Goal: Transaction & Acquisition: Purchase product/service

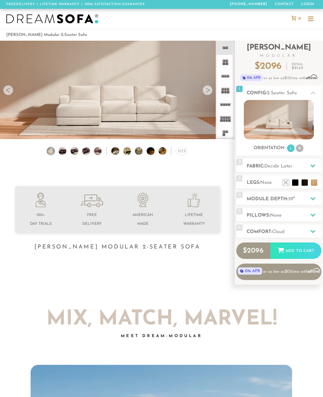
click at [291, 167] on span "Decide Later" at bounding box center [278, 166] width 28 height 5
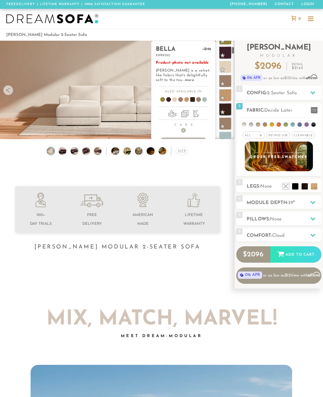
scroll to position [196, 0]
click at [228, 96] on span at bounding box center [225, 95] width 13 height 13
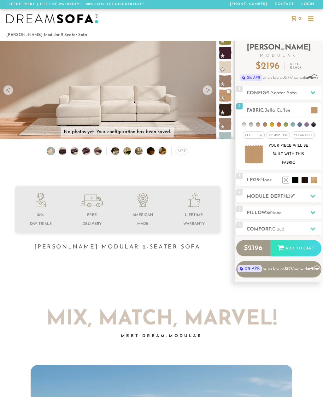
click at [208, 94] on div at bounding box center [207, 90] width 10 height 10
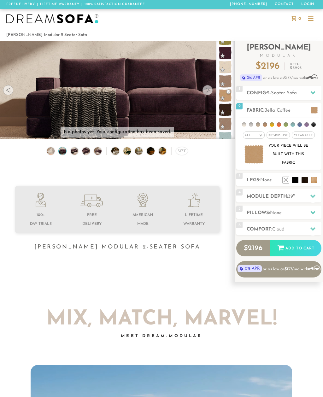
click at [210, 91] on div at bounding box center [207, 90] width 10 height 10
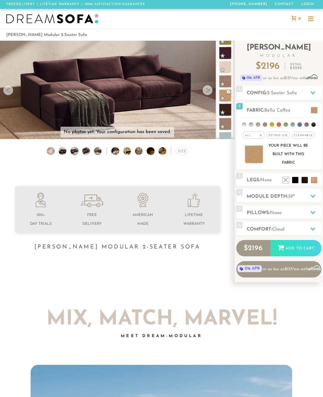
click at [209, 92] on div at bounding box center [207, 90] width 10 height 10
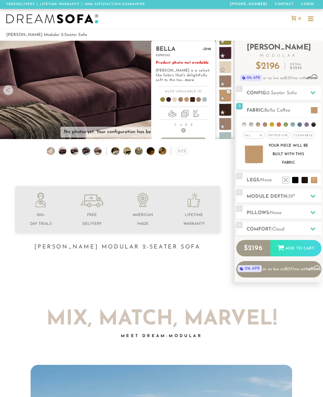
click at [228, 112] on span at bounding box center [225, 109] width 13 height 13
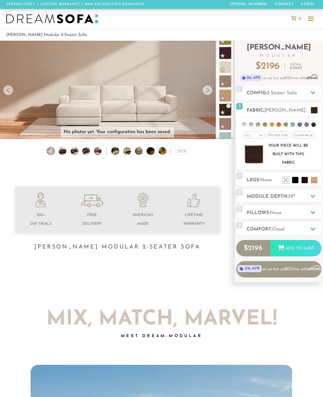
click at [315, 106] on div at bounding box center [312, 110] width 13 height 13
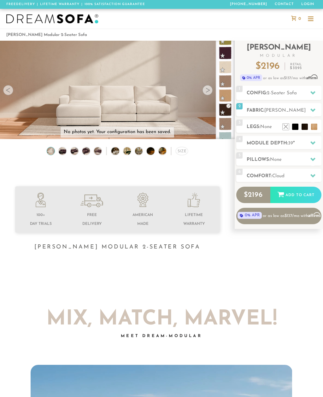
click at [309, 111] on div at bounding box center [312, 110] width 13 height 13
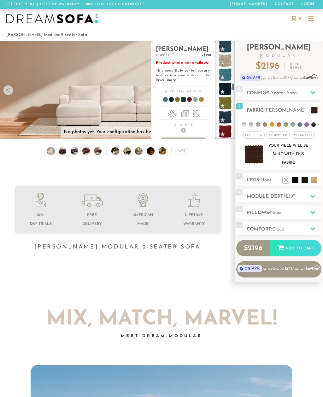
scroll to position [1409, 0]
click at [226, 101] on span at bounding box center [225, 102] width 13 height 13
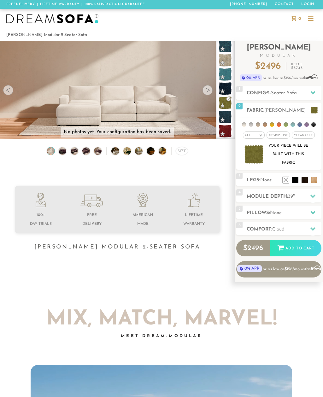
click at [183, 148] on div "Size" at bounding box center [182, 151] width 12 height 8
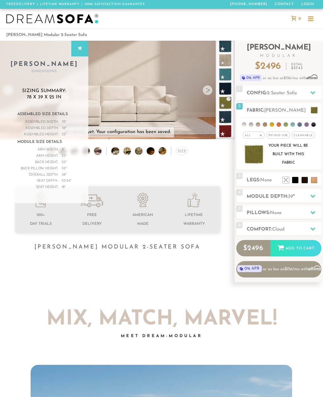
click at [78, 52] on div at bounding box center [79, 49] width 17 height 16
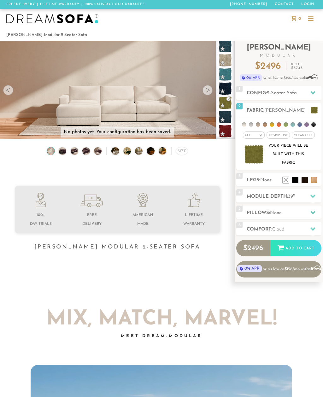
click at [315, 181] on li at bounding box center [314, 180] width 6 height 6
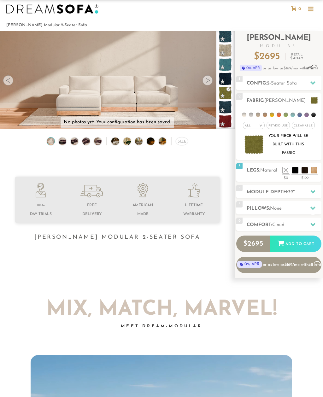
scroll to position [10, 0]
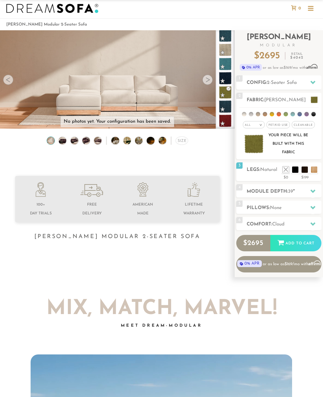
click at [286, 172] on li at bounding box center [285, 169] width 6 height 6
click at [206, 81] on div at bounding box center [207, 80] width 10 height 10
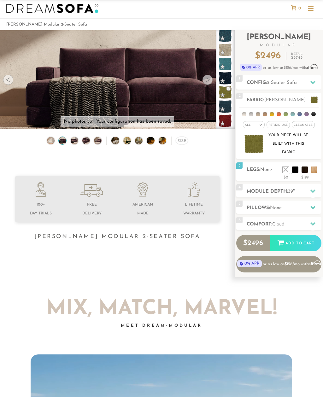
click at [209, 83] on div at bounding box center [207, 80] width 10 height 10
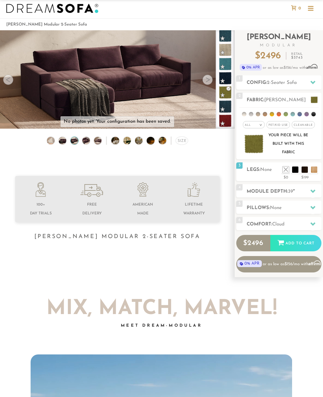
click at [209, 82] on div at bounding box center [207, 80] width 10 height 10
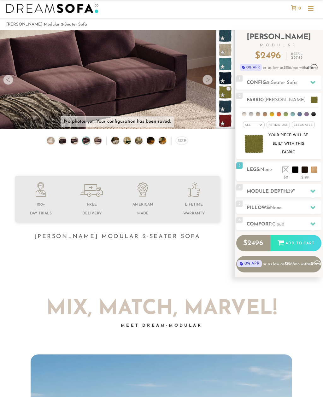
click at [207, 83] on div at bounding box center [207, 80] width 10 height 10
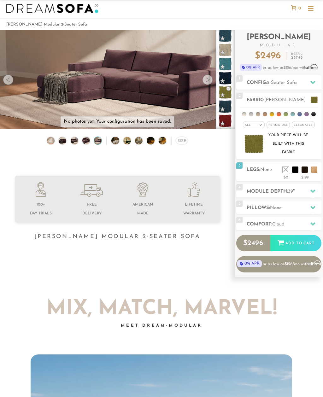
click at [208, 82] on div at bounding box center [207, 80] width 10 height 10
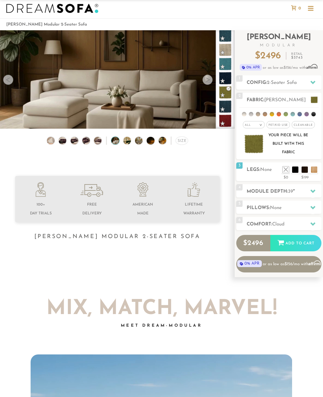
click at [208, 82] on div at bounding box center [207, 80] width 10 height 10
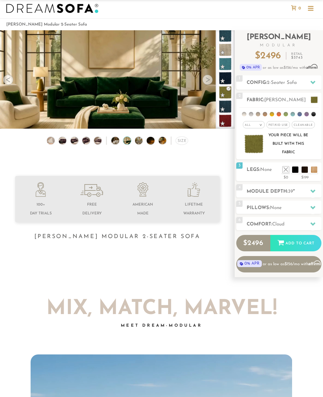
click at [208, 82] on div at bounding box center [207, 80] width 10 height 10
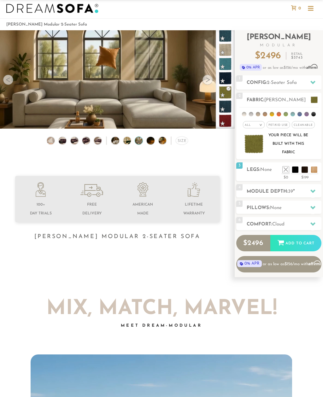
click at [209, 81] on div at bounding box center [207, 80] width 10 height 10
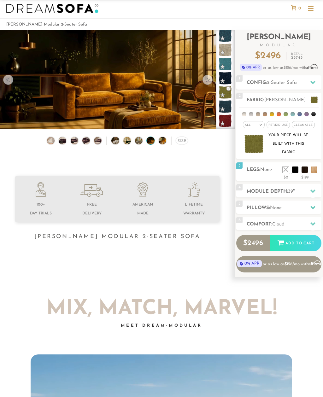
click at [316, 170] on li at bounding box center [314, 169] width 6 height 6
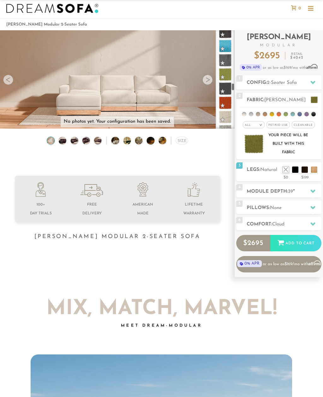
click at [264, 115] on li at bounding box center [265, 114] width 4 height 4
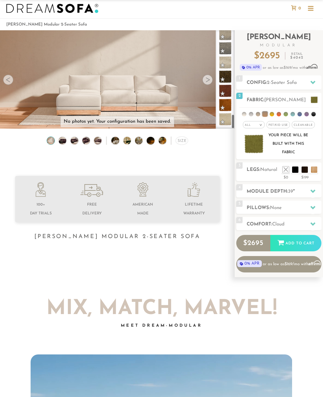
scroll to position [559, 0]
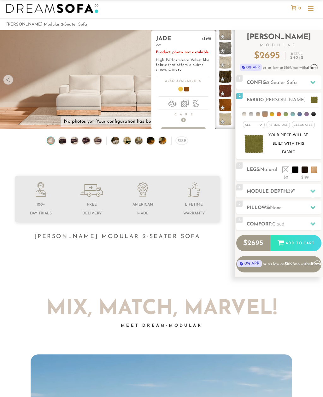
click at [229, 105] on span at bounding box center [225, 105] width 13 height 13
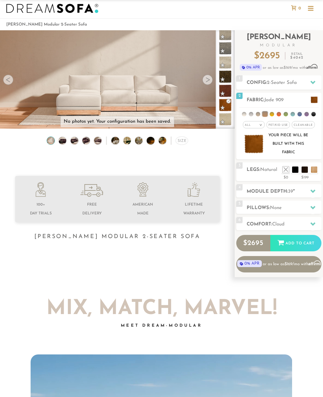
click at [64, 143] on img at bounding box center [62, 141] width 9 height 8
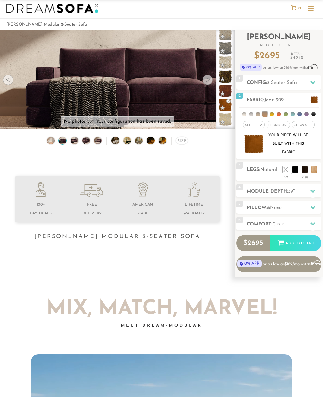
click at [73, 147] on div "Size" at bounding box center [117, 142] width 235 height 11
click at [73, 141] on img at bounding box center [74, 141] width 9 height 8
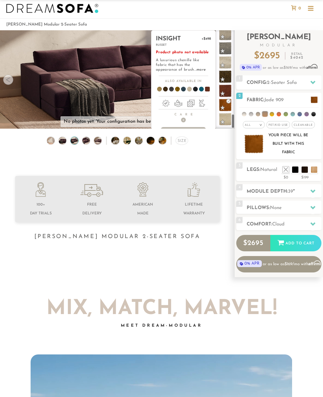
click at [227, 90] on span at bounding box center [225, 90] width 13 height 13
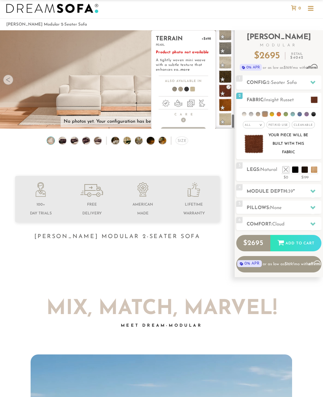
click at [228, 119] on span at bounding box center [225, 119] width 13 height 13
click at [228, 90] on span at bounding box center [225, 90] width 13 height 13
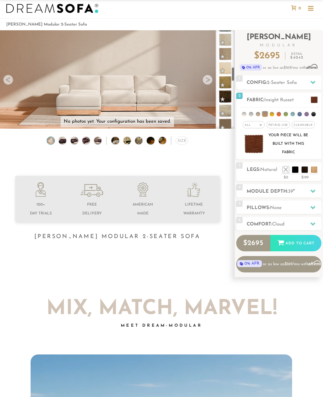
click at [308, 105] on div "2 Fabric: Insight Russet" at bounding box center [278, 99] width 85 height 13
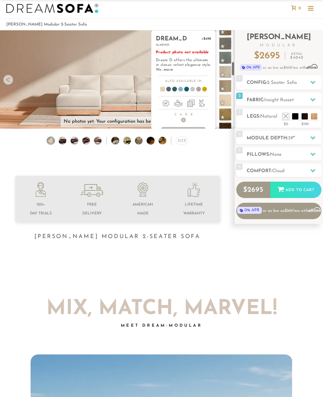
scroll to position [209, 0]
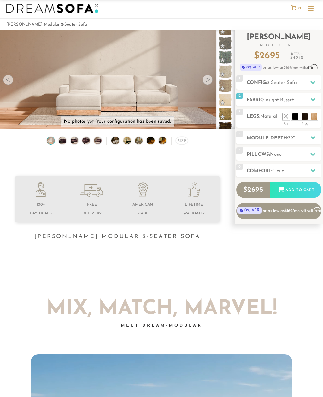
click at [289, 100] on span "Insight Russet" at bounding box center [278, 100] width 29 height 5
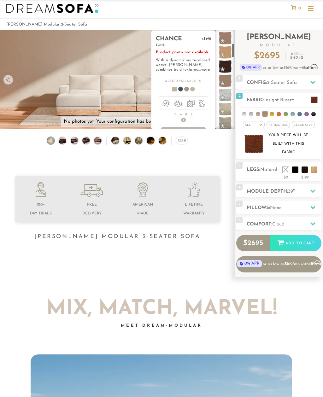
scroll to position [86, 0]
click at [228, 80] on span at bounding box center [225, 81] width 13 height 13
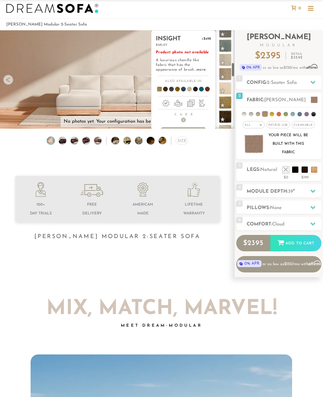
scroll to position [209, 0]
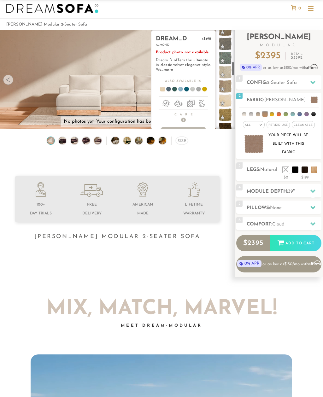
click at [227, 101] on span at bounding box center [225, 100] width 13 height 13
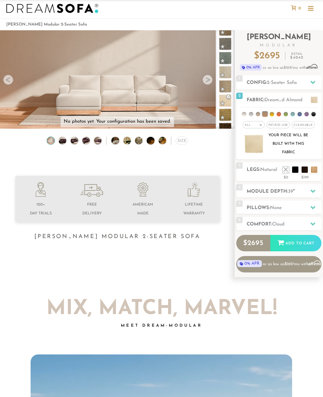
click at [209, 83] on div at bounding box center [207, 80] width 10 height 10
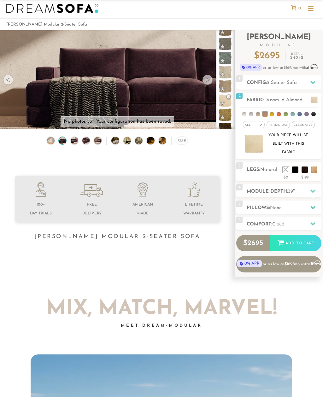
click at [210, 79] on div at bounding box center [207, 80] width 10 height 10
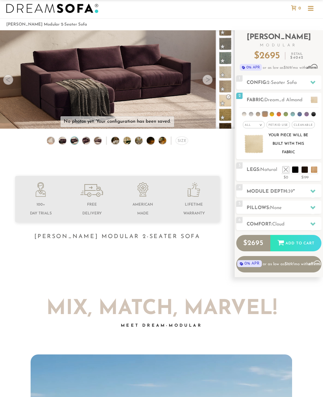
click at [210, 80] on div at bounding box center [207, 80] width 10 height 10
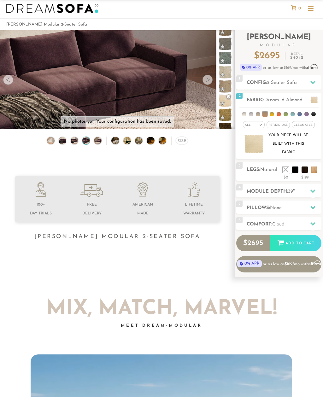
click at [210, 80] on div at bounding box center [207, 80] width 10 height 10
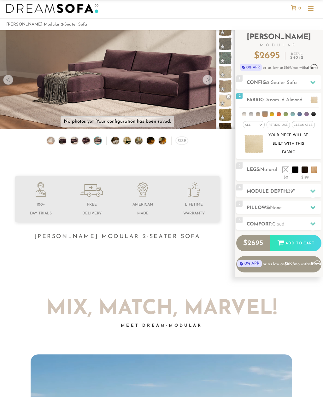
click at [256, 145] on img at bounding box center [253, 144] width 19 height 18
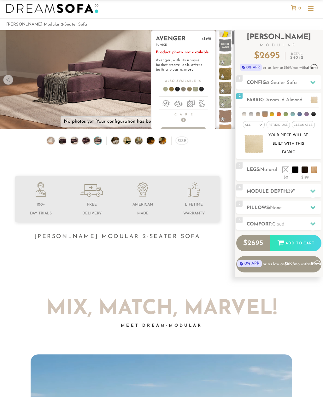
scroll to position [3, 0]
click at [227, 93] on span at bounding box center [225, 93] width 13 height 13
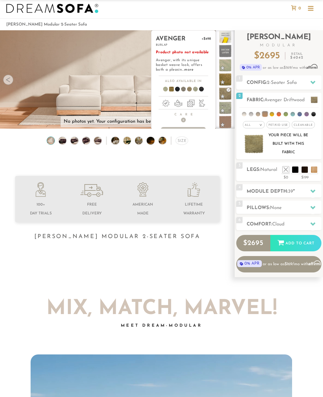
click at [227, 80] on span at bounding box center [225, 79] width 13 height 13
click at [227, 64] on span at bounding box center [225, 65] width 13 height 13
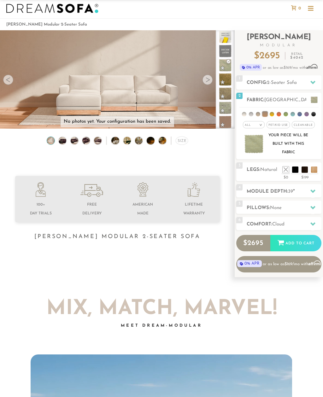
click at [256, 145] on img at bounding box center [253, 144] width 19 height 18
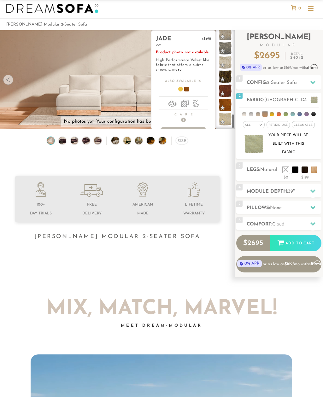
scroll to position [559, 0]
click at [228, 106] on span at bounding box center [225, 105] width 13 height 13
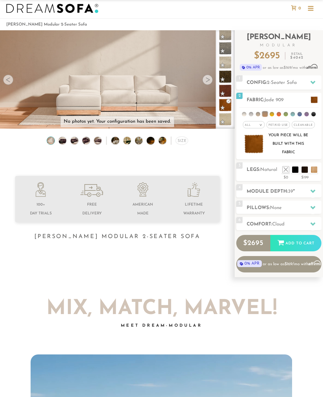
click at [254, 147] on img at bounding box center [253, 144] width 19 height 18
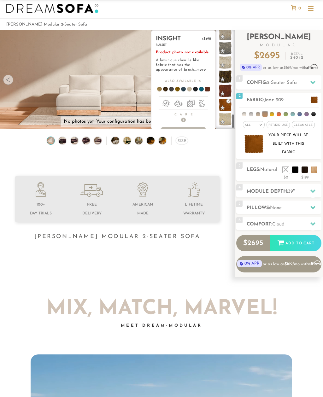
click at [229, 90] on span at bounding box center [225, 90] width 13 height 13
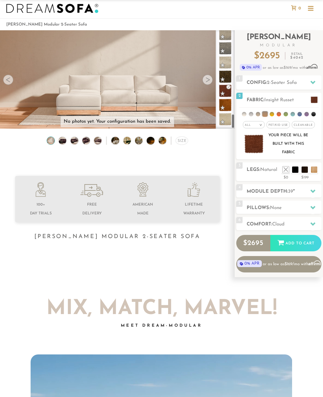
click at [257, 146] on img at bounding box center [253, 144] width 19 height 18
click at [258, 116] on li at bounding box center [258, 114] width 4 height 4
click at [250, 114] on li at bounding box center [251, 114] width 4 height 4
click at [244, 114] on li at bounding box center [244, 114] width 4 height 4
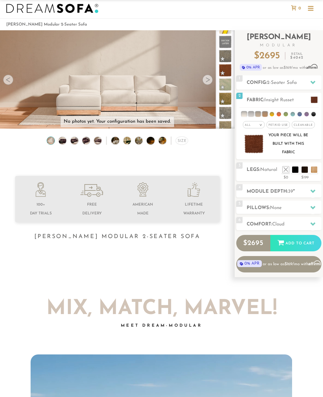
click at [308, 125] on span "Cleanable x" at bounding box center [303, 124] width 23 height 7
click at [282, 124] on span "Pet/Kid Use x" at bounding box center [275, 124] width 23 height 7
click at [258, 126] on em ">" at bounding box center [256, 125] width 5 height 3
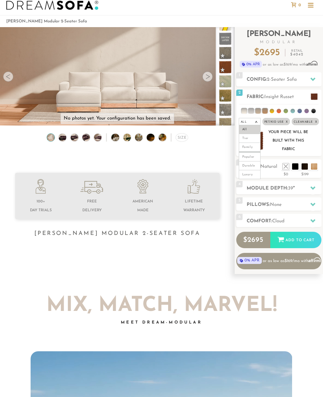
scroll to position [14, 0]
click at [282, 139] on div "Your piece will be built with this fabric" at bounding box center [288, 141] width 42 height 26
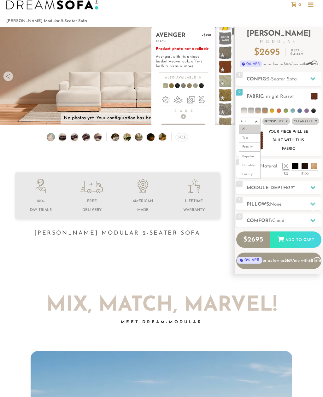
click at [229, 80] on span at bounding box center [225, 81] width 13 height 13
click at [228, 98] on span at bounding box center [225, 95] width 13 height 13
click at [229, 96] on span at bounding box center [225, 95] width 13 height 13
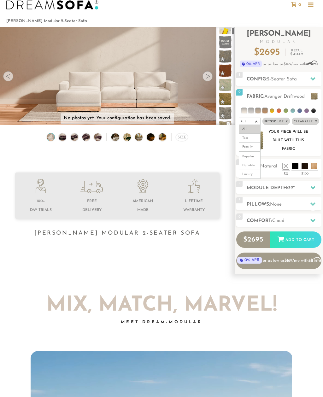
click at [287, 111] on li at bounding box center [285, 110] width 4 height 4
click at [286, 111] on li at bounding box center [285, 110] width 5 height 5
click at [286, 110] on li at bounding box center [285, 110] width 4 height 4
click at [287, 111] on li at bounding box center [285, 110] width 5 height 5
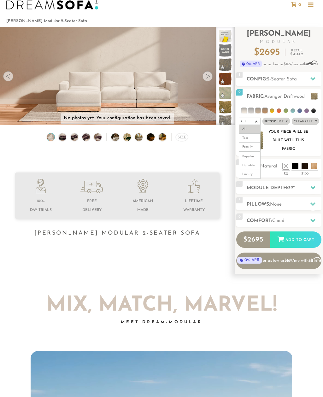
click at [257, 122] on em ">" at bounding box center [256, 121] width 5 height 3
click at [287, 112] on li at bounding box center [285, 110] width 4 height 4
click at [255, 141] on img at bounding box center [253, 140] width 19 height 18
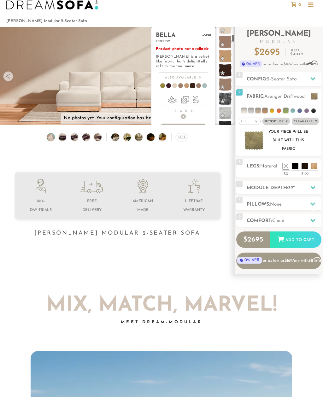
scroll to position [164, 0]
click at [228, 71] on span at bounding box center [225, 71] width 13 height 13
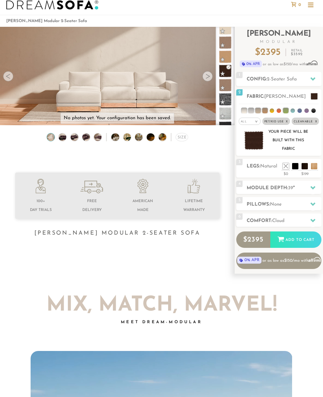
click at [258, 145] on img at bounding box center [253, 140] width 19 height 18
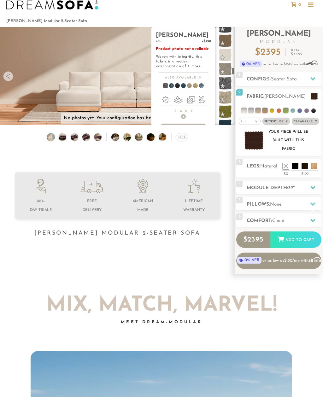
scroll to position [847, 0]
click at [227, 111] on span at bounding box center [225, 111] width 13 height 13
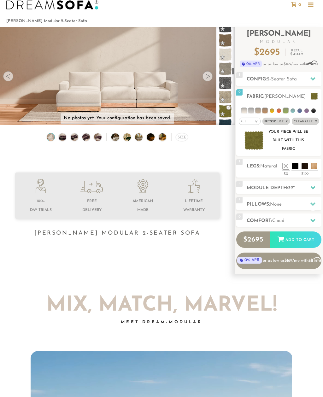
click at [257, 138] on img at bounding box center [253, 140] width 19 height 18
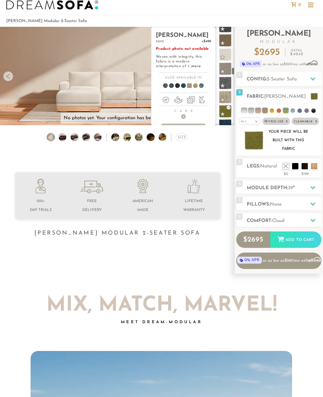
click at [228, 97] on span at bounding box center [225, 97] width 13 height 13
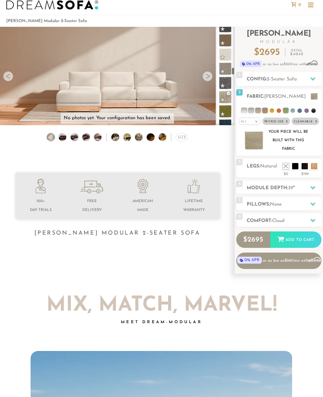
click at [256, 142] on img at bounding box center [253, 140] width 19 height 18
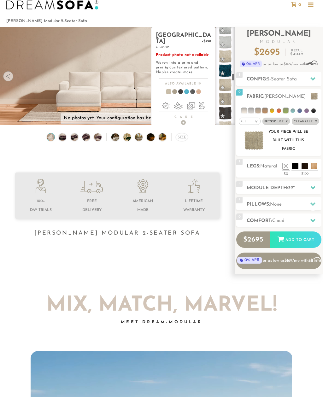
scroll to position [972, 0]
click at [229, 88] on span at bounding box center [225, 85] width 13 height 13
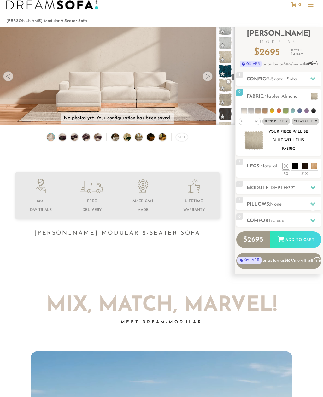
click at [255, 146] on img at bounding box center [253, 140] width 19 height 18
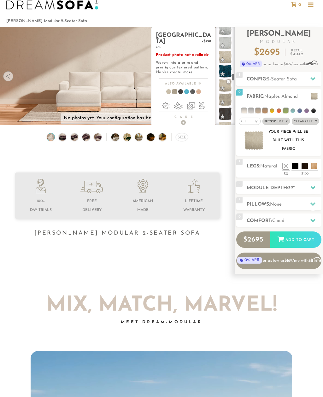
click at [228, 102] on span at bounding box center [225, 99] width 13 height 13
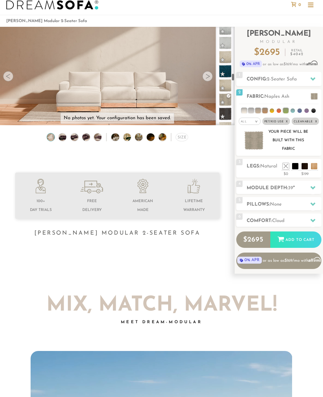
click at [253, 139] on img at bounding box center [253, 140] width 19 height 18
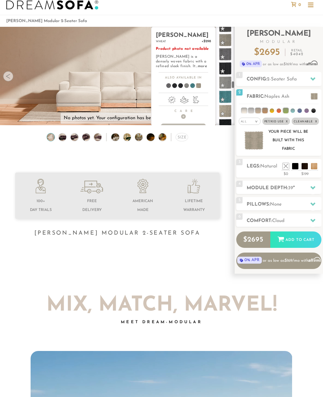
scroll to position [1133, 0]
click at [229, 113] on span at bounding box center [225, 109] width 13 height 13
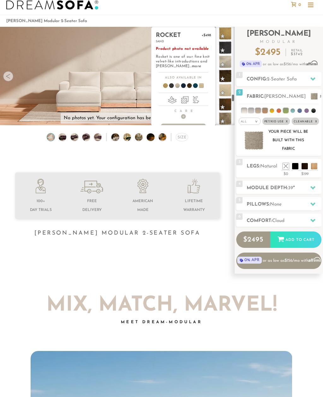
scroll to position [1409, 0]
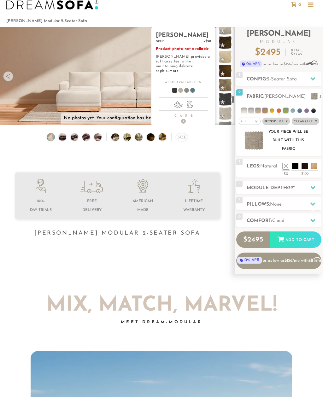
scroll to position [1427, 0]
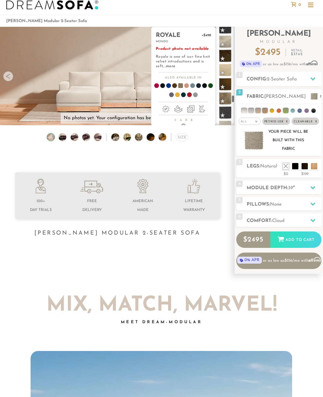
click at [227, 99] on span at bounding box center [225, 98] width 13 height 13
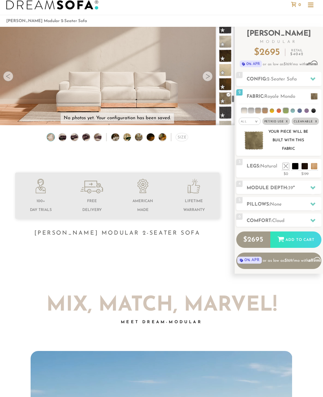
click at [255, 140] on img at bounding box center [253, 140] width 19 height 18
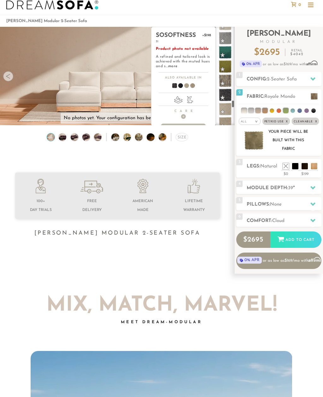
scroll to position [1529, 0]
click at [226, 65] on span at bounding box center [225, 67] width 13 height 13
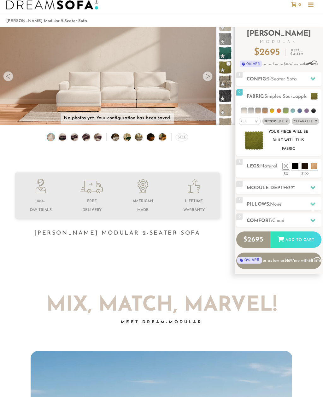
click at [253, 142] on img at bounding box center [253, 140] width 19 height 18
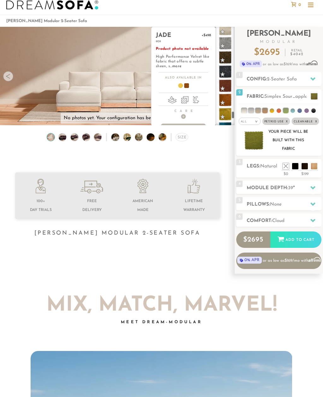
scroll to position [1751, 0]
click at [227, 102] on span at bounding box center [225, 101] width 13 height 13
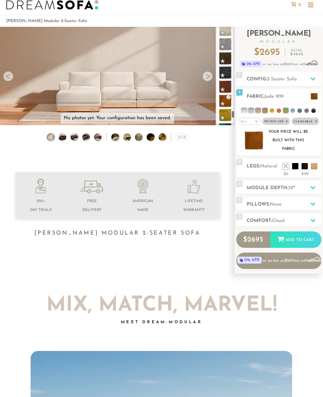
click at [254, 144] on img at bounding box center [253, 140] width 19 height 18
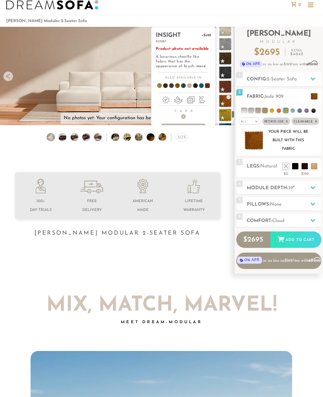
click at [228, 87] on span at bounding box center [225, 86] width 13 height 13
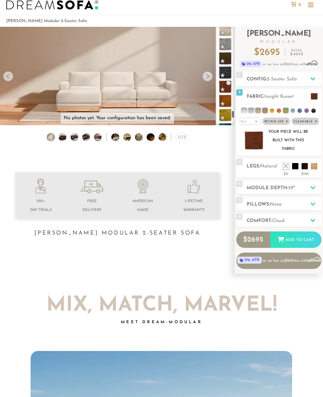
click at [255, 144] on img at bounding box center [253, 140] width 19 height 18
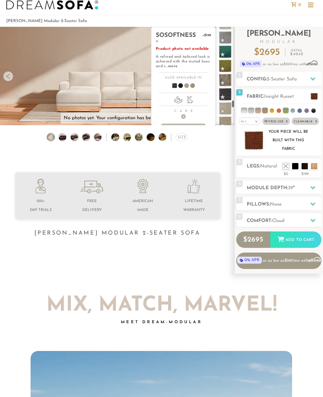
scroll to position [1519, 0]
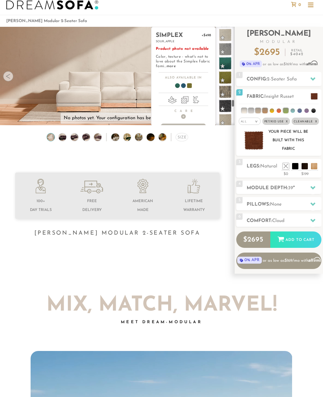
click at [227, 77] on span at bounding box center [225, 77] width 13 height 13
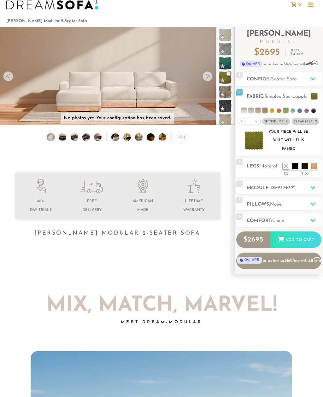
click at [260, 142] on img at bounding box center [253, 140] width 19 height 18
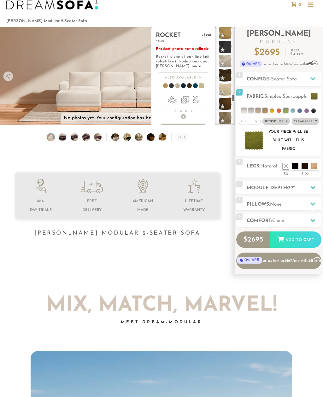
scroll to position [1408, 0]
click at [228, 105] on span at bounding box center [225, 103] width 13 height 13
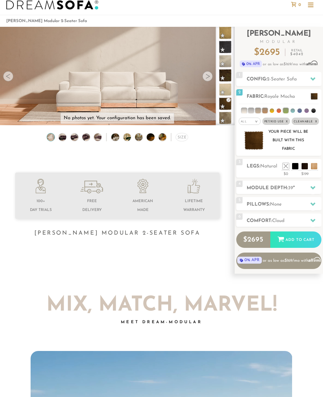
click at [258, 144] on img at bounding box center [253, 140] width 19 height 18
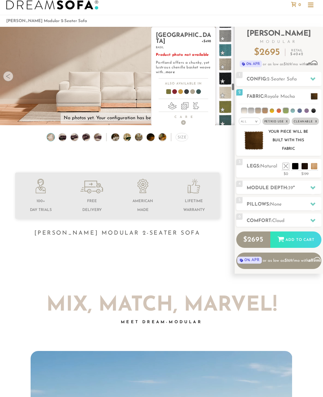
scroll to position [1178, 0]
click at [225, 105] on span at bounding box center [225, 106] width 13 height 13
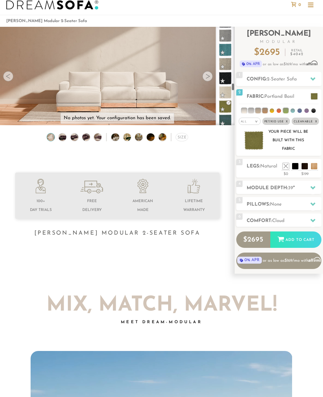
click at [251, 138] on img at bounding box center [253, 140] width 19 height 18
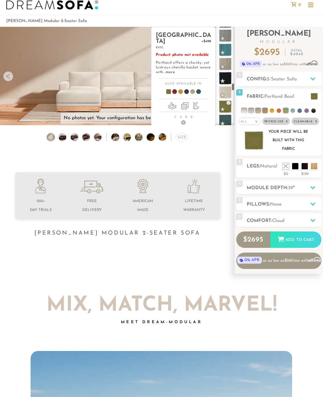
click at [226, 109] on span at bounding box center [225, 106] width 13 height 13
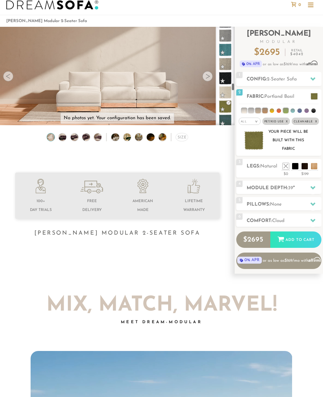
click at [260, 140] on img at bounding box center [253, 140] width 19 height 18
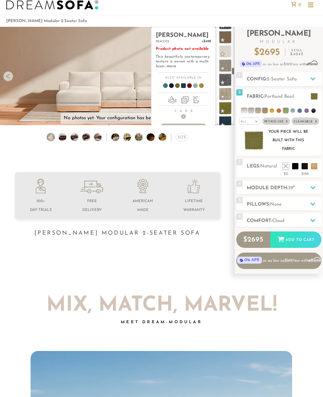
scroll to position [851, 0]
click at [227, 108] on span at bounding box center [225, 108] width 13 height 13
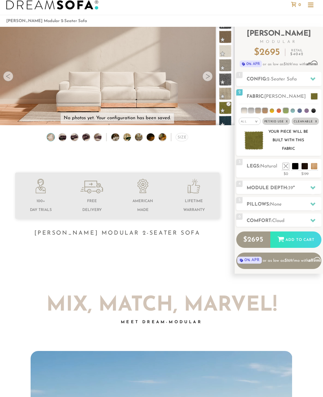
click at [257, 148] on img at bounding box center [253, 140] width 19 height 18
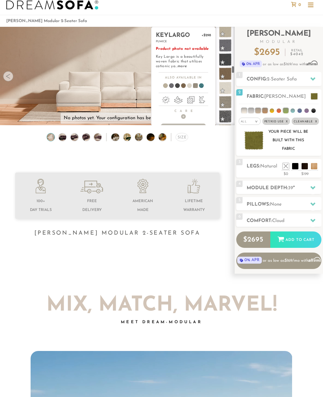
scroll to position [813, 0]
click at [227, 75] on span at bounding box center [225, 74] width 13 height 13
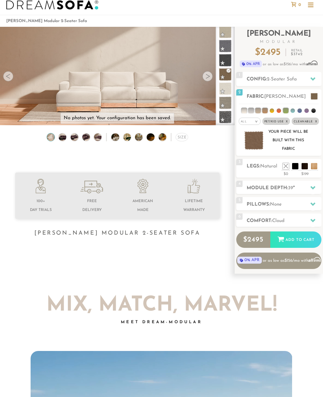
click at [255, 143] on img at bounding box center [253, 140] width 19 height 18
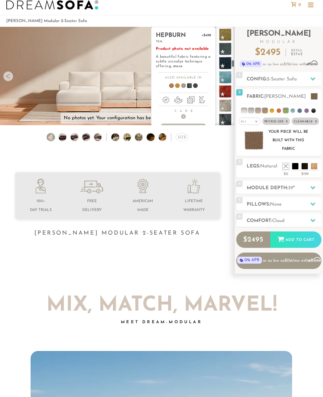
scroll to position [653, 0]
click at [228, 92] on span at bounding box center [225, 93] width 13 height 13
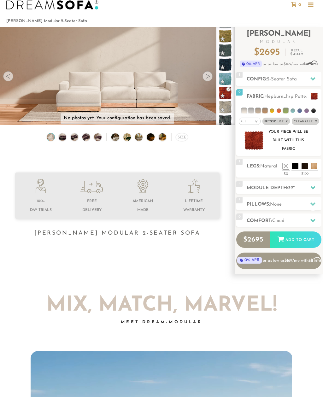
click at [257, 143] on img at bounding box center [253, 140] width 19 height 18
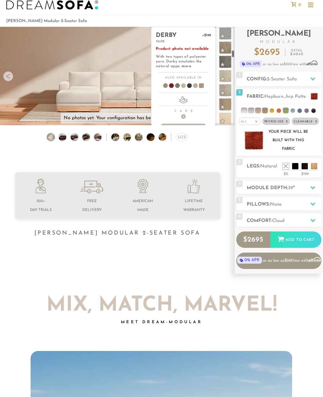
scroll to position [486, 0]
click at [228, 108] on span at bounding box center [225, 103] width 13 height 13
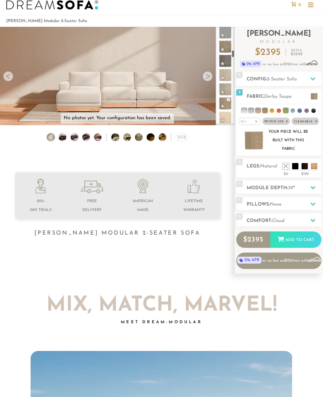
click at [248, 143] on img at bounding box center [253, 140] width 19 height 18
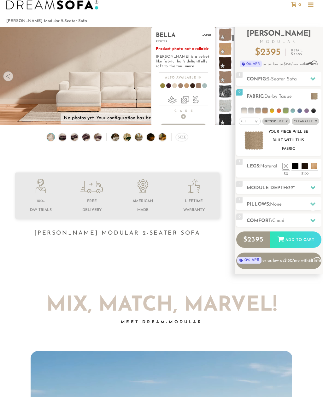
scroll to position [172, 0]
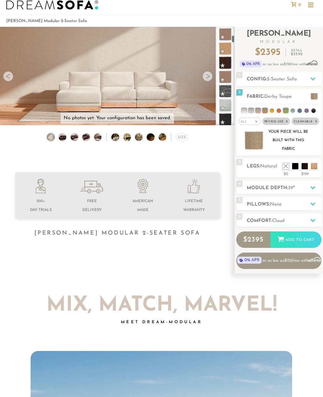
click at [251, 142] on img at bounding box center [253, 140] width 19 height 18
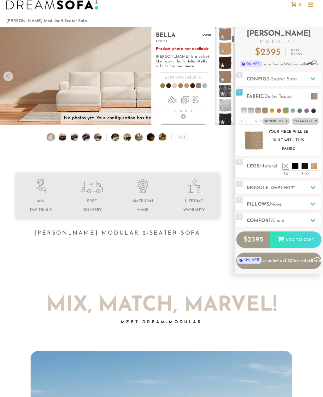
click at [229, 78] on span at bounding box center [225, 77] width 13 height 13
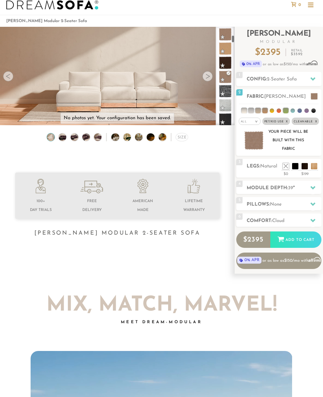
click at [256, 135] on img at bounding box center [253, 140] width 19 height 18
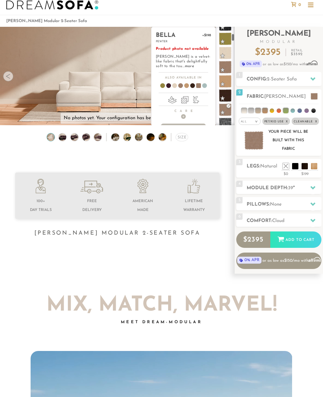
scroll to position [139, 0]
click at [229, 68] on span at bounding box center [225, 67] width 13 height 13
click at [229, 82] on span at bounding box center [225, 81] width 13 height 13
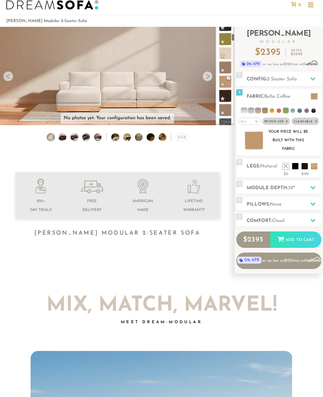
click at [254, 143] on img at bounding box center [253, 140] width 19 height 18
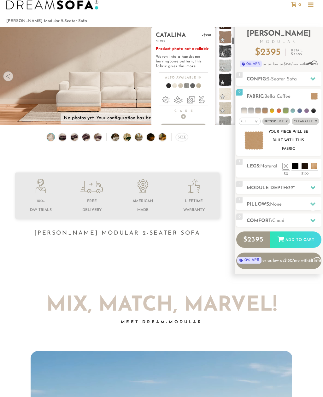
scroll to position [242, 0]
click at [229, 80] on span at bounding box center [225, 78] width 13 height 13
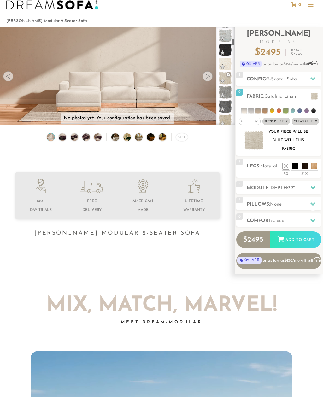
click at [250, 143] on img at bounding box center [253, 140] width 19 height 18
click at [308, 175] on div "$199" at bounding box center [304, 173] width 26 height 6
click at [301, 163] on li at bounding box center [304, 166] width 6 height 6
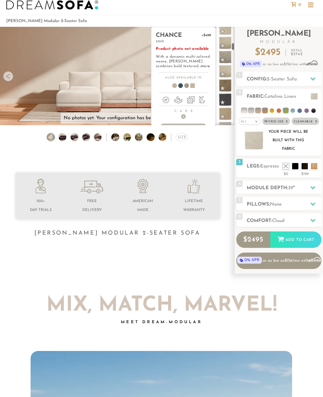
scroll to position [335, 0]
click at [229, 86] on span at bounding box center [225, 84] width 13 height 13
click at [227, 76] on span at bounding box center [225, 69] width 13 height 13
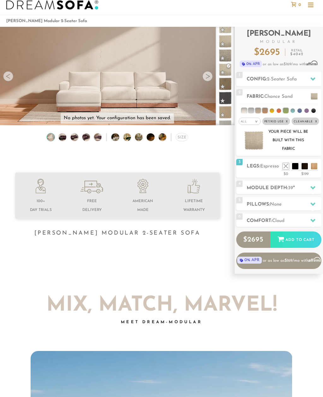
click at [254, 149] on img at bounding box center [253, 140] width 19 height 18
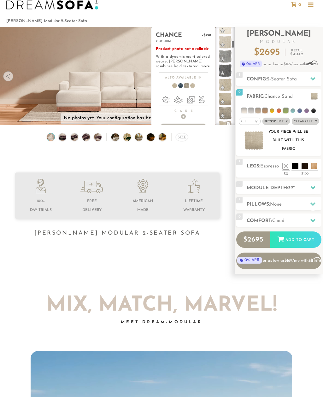
scroll to position [278, 0]
click at [227, 84] on span at bounding box center [225, 84] width 13 height 13
click at [229, 101] on span at bounding box center [225, 98] width 13 height 13
click at [229, 113] on span at bounding box center [225, 113] width 13 height 13
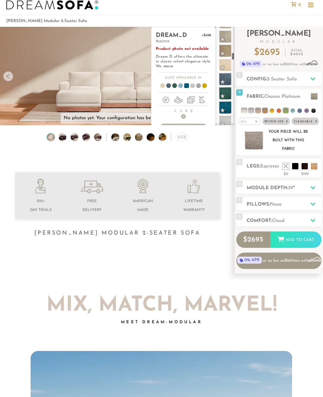
scroll to position [537, 0]
click at [227, 53] on span at bounding box center [225, 52] width 13 height 13
click at [227, 73] on span at bounding box center [225, 66] width 13 height 13
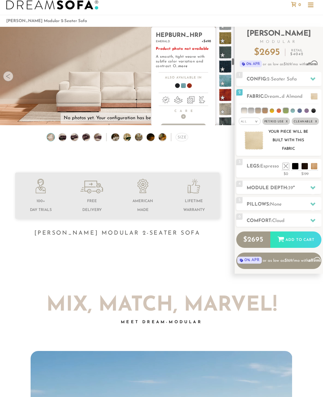
scroll to position [648, 0]
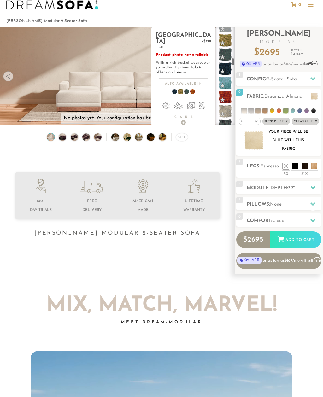
click at [229, 40] on span at bounding box center [225, 40] width 13 height 13
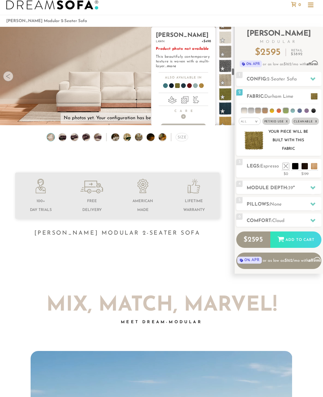
scroll to position [864, 0]
click at [230, 97] on span at bounding box center [225, 94] width 13 height 13
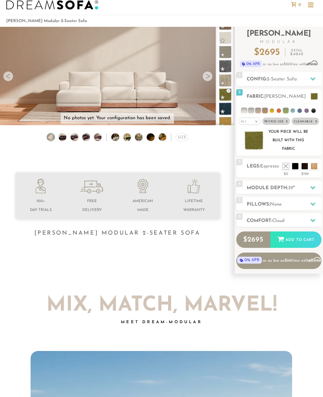
click at [204, 79] on div at bounding box center [207, 76] width 10 height 10
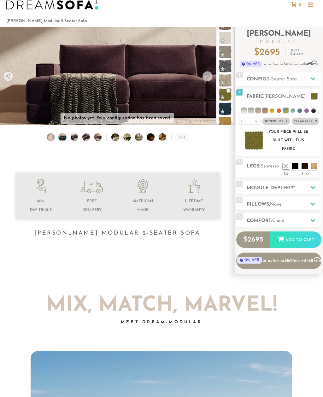
click at [208, 78] on div at bounding box center [207, 76] width 10 height 10
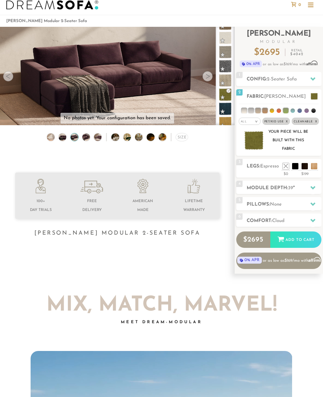
click at [209, 76] on div at bounding box center [207, 76] width 10 height 10
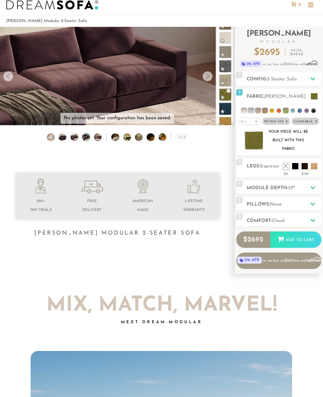
click at [210, 77] on div at bounding box center [207, 76] width 10 height 10
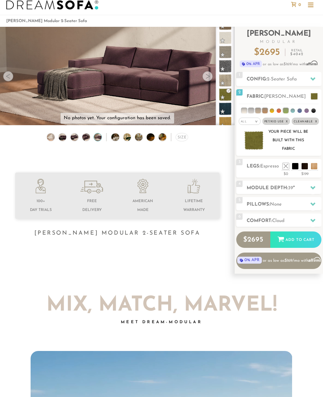
click at [210, 78] on div at bounding box center [207, 76] width 10 height 10
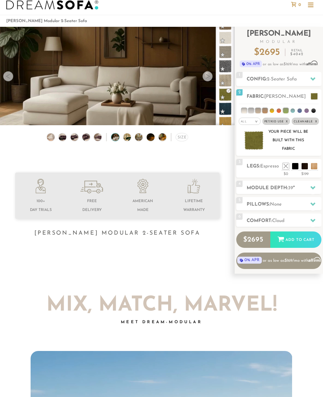
click at [206, 78] on div at bounding box center [207, 76] width 10 height 10
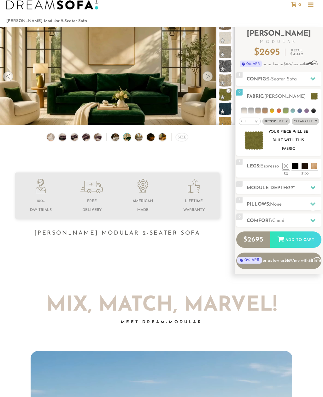
click at [207, 78] on div at bounding box center [207, 76] width 10 height 10
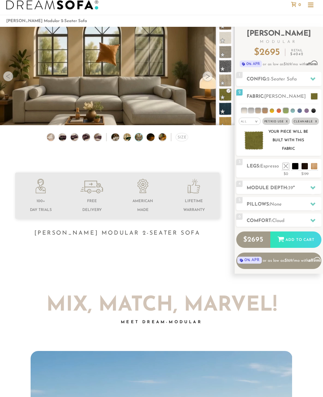
click at [207, 78] on div at bounding box center [207, 76] width 10 height 10
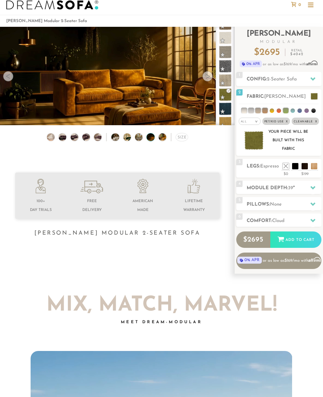
click at [206, 79] on div at bounding box center [207, 76] width 10 height 10
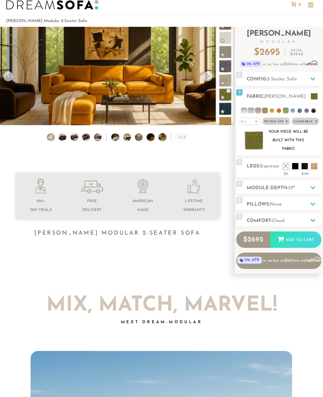
click at [204, 78] on div at bounding box center [207, 76] width 10 height 10
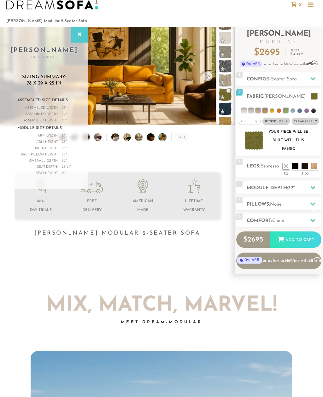
click at [206, 75] on div at bounding box center [207, 76] width 10 height 10
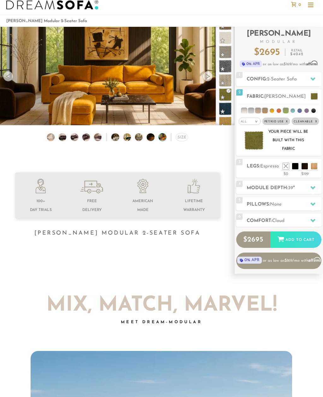
click at [206, 75] on div at bounding box center [207, 76] width 10 height 10
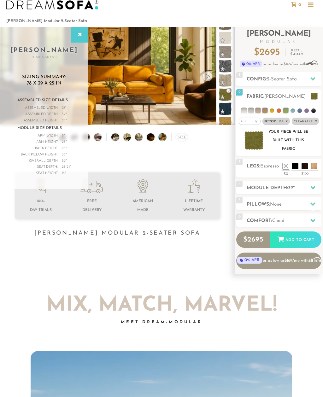
click at [205, 75] on div at bounding box center [207, 76] width 10 height 10
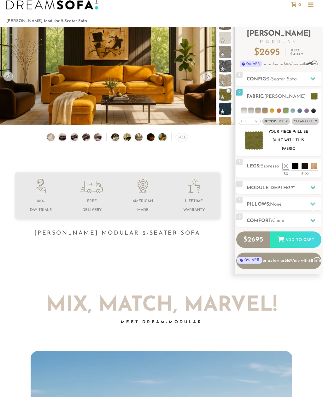
click at [206, 75] on div at bounding box center [207, 76] width 10 height 10
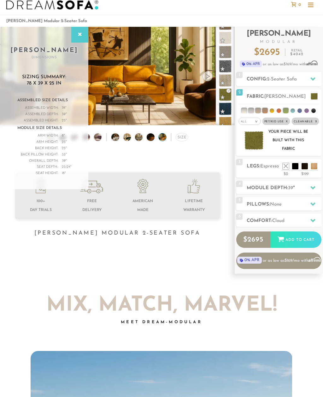
click at [209, 78] on div at bounding box center [207, 76] width 10 height 10
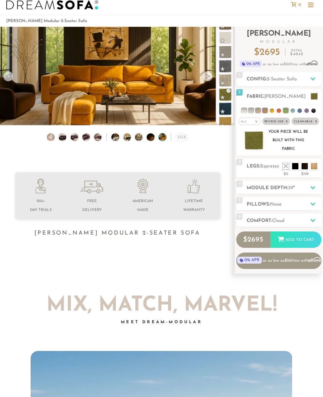
click at [208, 77] on div at bounding box center [207, 76] width 10 height 10
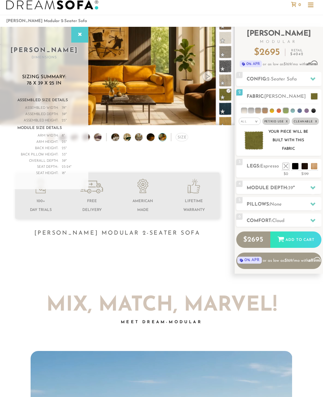
click at [189, 84] on video at bounding box center [117, 74] width 235 height 132
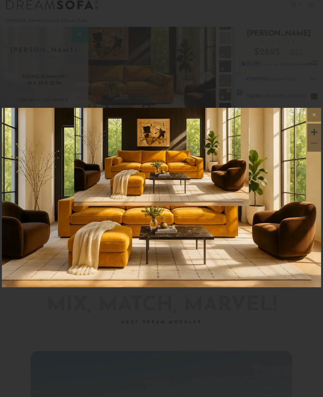
click at [235, 53] on div at bounding box center [161, 198] width 323 height 397
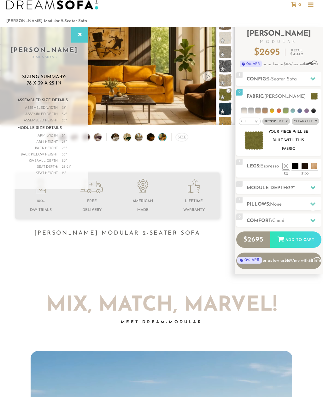
click at [140, 139] on img at bounding box center [142, 137] width 14 height 8
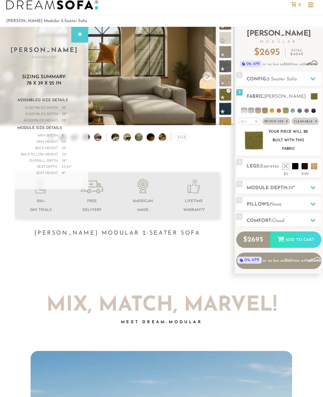
click at [82, 34] on icon at bounding box center [79, 34] width 7 height 5
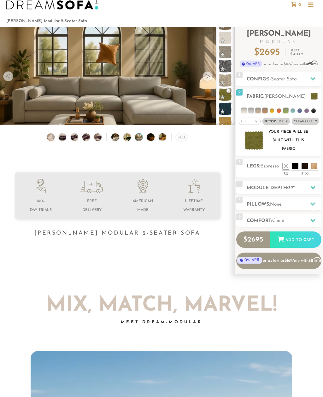
click at [10, 80] on div at bounding box center [8, 76] width 10 height 10
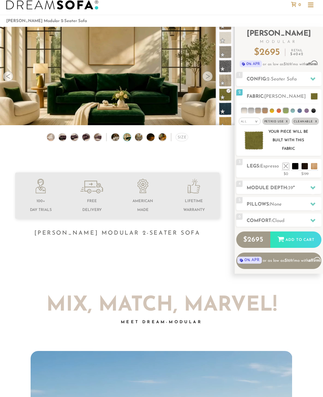
click at [8, 78] on div at bounding box center [8, 76] width 10 height 10
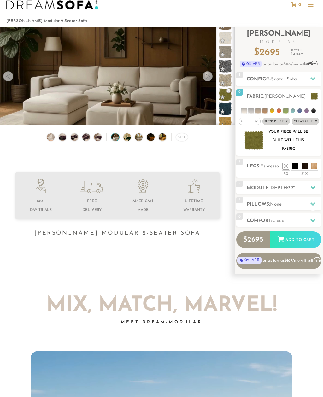
click at [9, 80] on div at bounding box center [8, 76] width 10 height 10
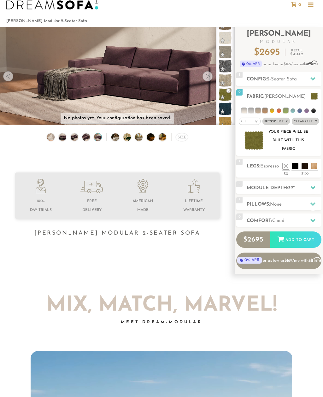
click at [9, 78] on div at bounding box center [8, 76] width 10 height 10
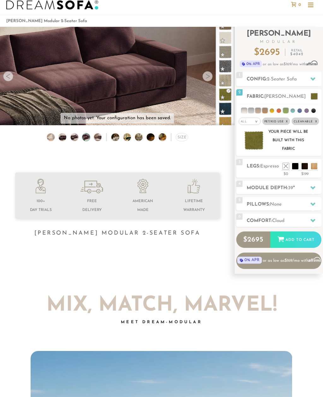
click at [208, 79] on div at bounding box center [207, 76] width 10 height 10
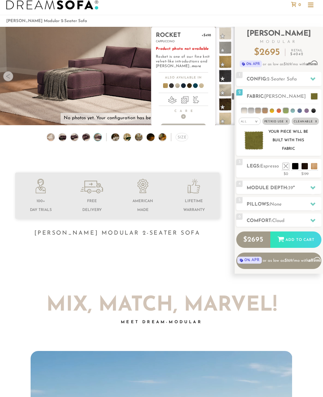
scroll to position [1370, 0]
click at [228, 70] on span at bounding box center [225, 71] width 13 height 13
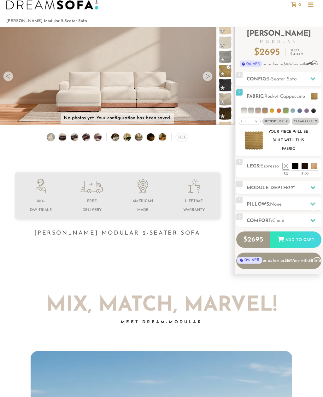
click at [254, 142] on img at bounding box center [253, 140] width 19 height 18
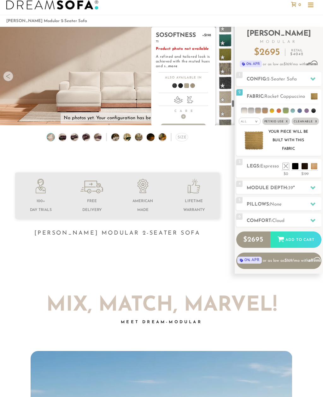
scroll to position [1526, 0]
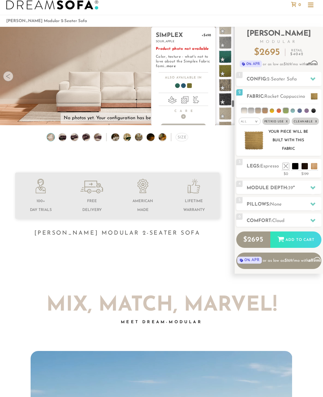
click at [226, 72] on span at bounding box center [225, 71] width 13 height 13
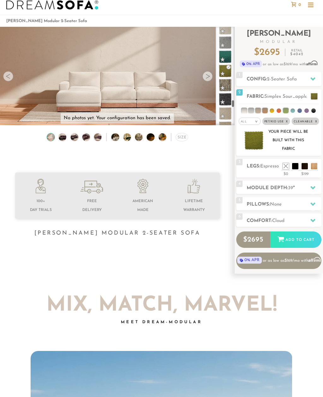
click at [259, 140] on img at bounding box center [253, 140] width 19 height 18
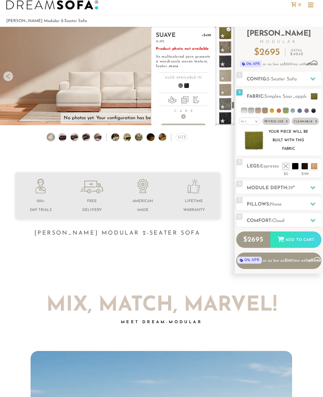
scroll to position [1562, 0]
click at [229, 94] on span at bounding box center [225, 91] width 13 height 13
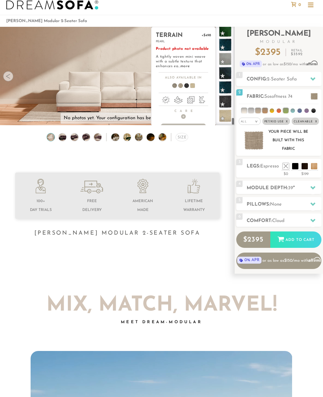
scroll to position [1892, 0]
click at [228, 118] on span at bounding box center [225, 115] width 13 height 13
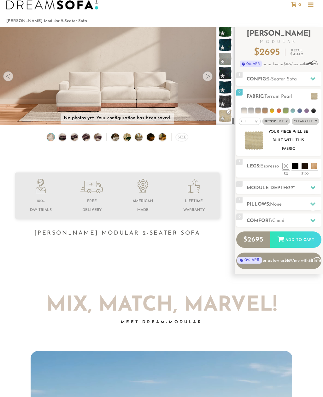
click at [249, 139] on img at bounding box center [253, 140] width 19 height 18
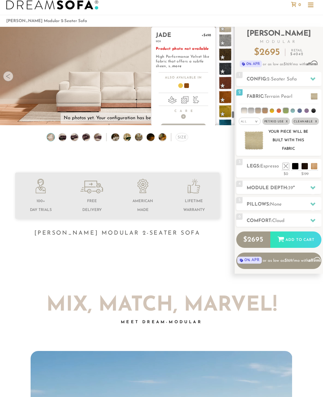
click at [229, 99] on span at bounding box center [225, 97] width 13 height 13
click at [228, 96] on span at bounding box center [225, 94] width 13 height 13
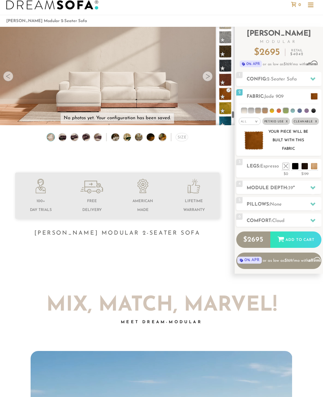
click at [251, 143] on img at bounding box center [253, 140] width 19 height 18
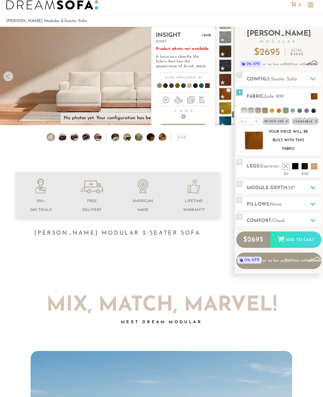
click at [224, 83] on span at bounding box center [225, 79] width 13 height 13
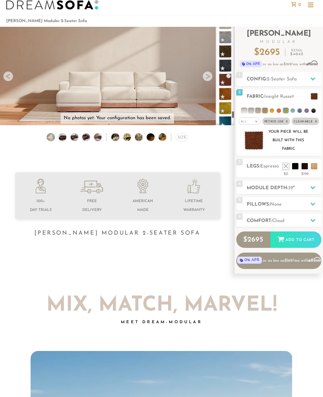
click at [258, 146] on img at bounding box center [253, 140] width 19 height 18
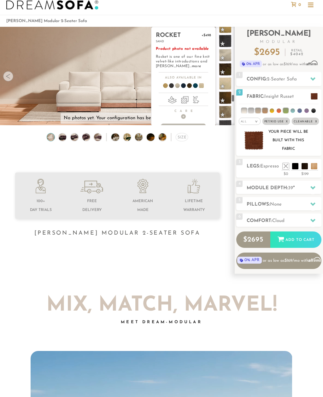
scroll to position [1386, 0]
click at [228, 100] on span at bounding box center [225, 97] width 13 height 13
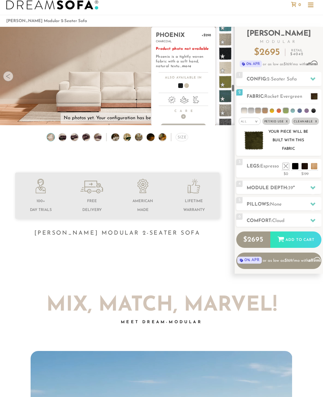
scroll to position [1202, 0]
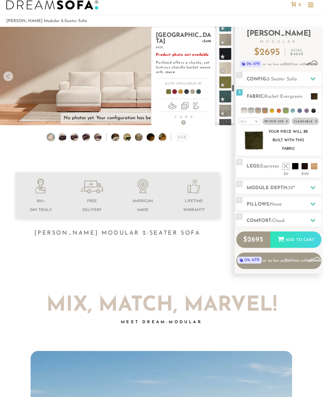
click at [228, 82] on span at bounding box center [225, 82] width 13 height 13
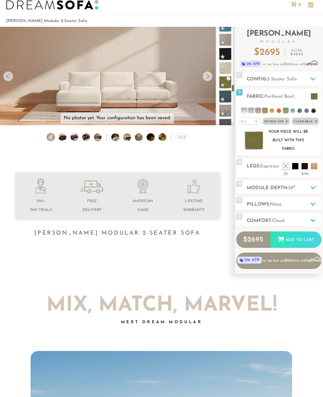
click at [260, 142] on img at bounding box center [253, 140] width 19 height 18
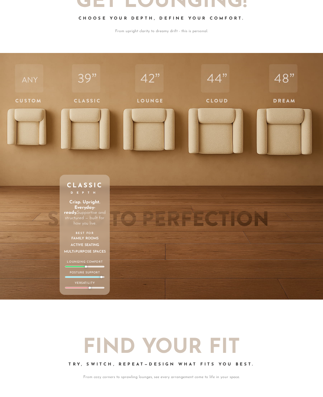
scroll to position [1655, 0]
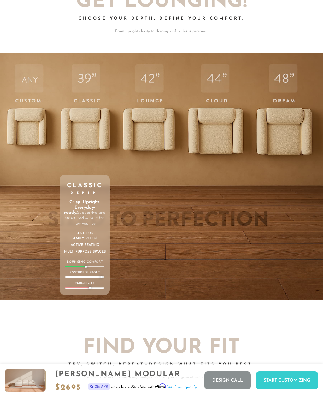
click at [154, 132] on div "42 Lounge Depth Laid-back, not laid-out. Just enough depth to relax, without di…" at bounding box center [149, 176] width 52 height 247
click at [138, 123] on div "42 Lounge Depth Laid-back, not laid-out. Just enough depth to relax, without di…" at bounding box center [149, 176] width 52 height 247
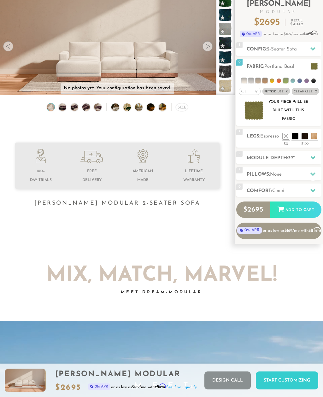
scroll to position [0, 0]
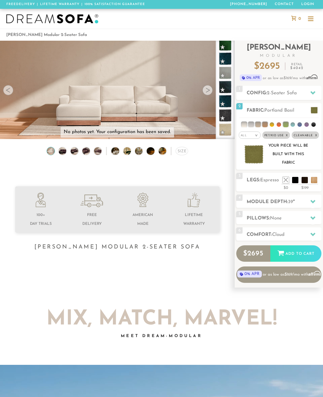
click at [209, 89] on div at bounding box center [207, 90] width 10 height 10
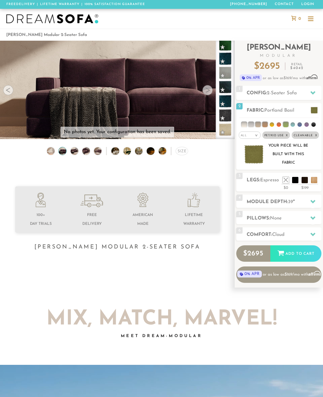
click at [207, 94] on div at bounding box center [207, 90] width 10 height 10
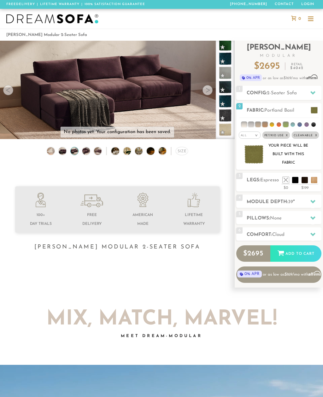
click at [210, 90] on div at bounding box center [207, 90] width 10 height 10
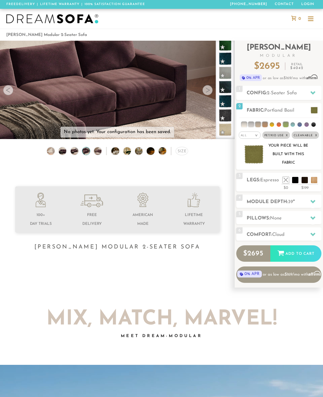
click at [207, 91] on div at bounding box center [207, 90] width 10 height 10
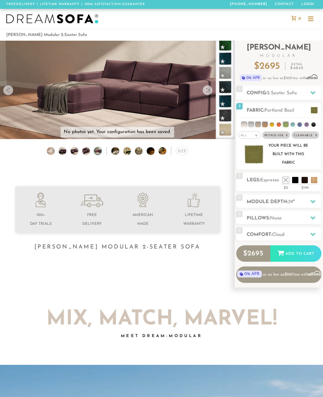
click at [206, 92] on div at bounding box center [207, 90] width 10 height 10
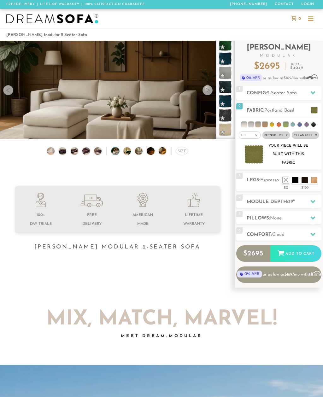
click at [205, 91] on div at bounding box center [207, 90] width 10 height 10
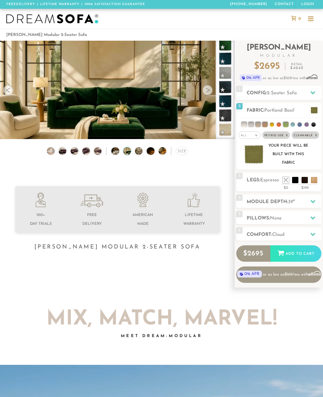
click at [206, 91] on div at bounding box center [207, 90] width 10 height 10
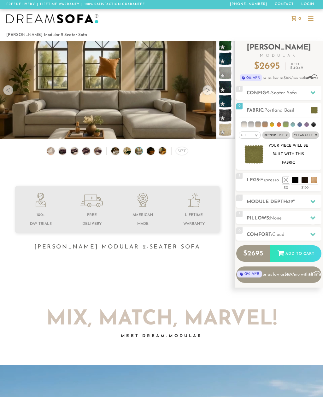
click at [206, 91] on div at bounding box center [207, 90] width 10 height 10
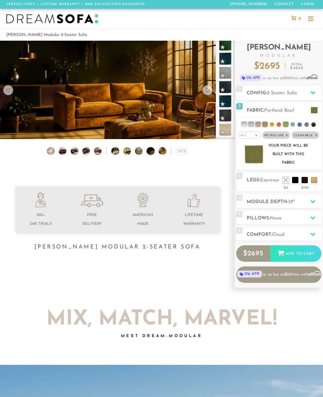
click at [207, 91] on div at bounding box center [207, 90] width 10 height 10
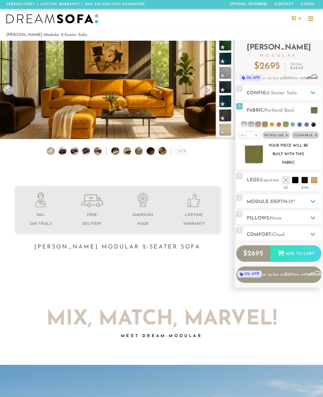
click at [208, 91] on div at bounding box center [207, 90] width 10 height 10
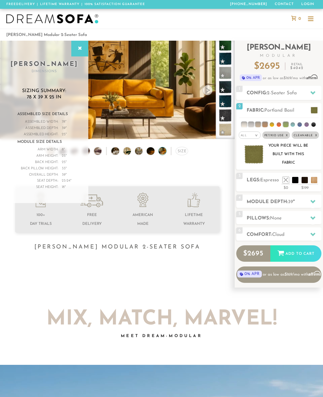
click at [204, 95] on video at bounding box center [117, 88] width 235 height 132
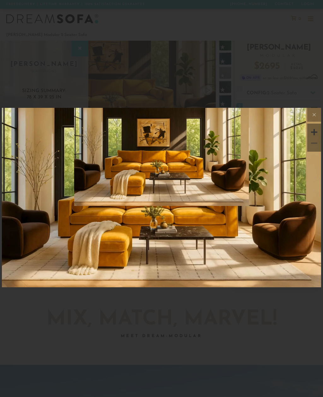
click at [310, 117] on icon at bounding box center [314, 115] width 8 height 8
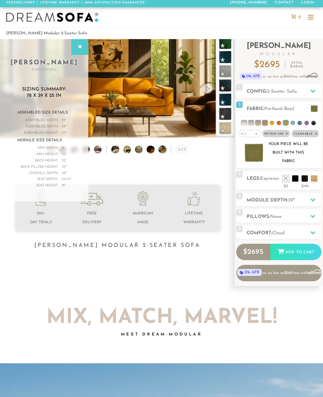
scroll to position [2, 0]
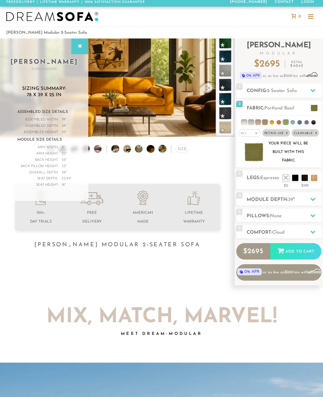
click at [79, 45] on icon at bounding box center [79, 46] width 7 height 5
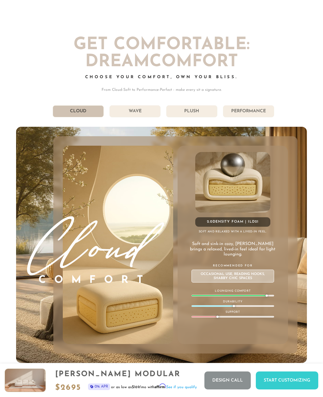
scroll to position [2775, 0]
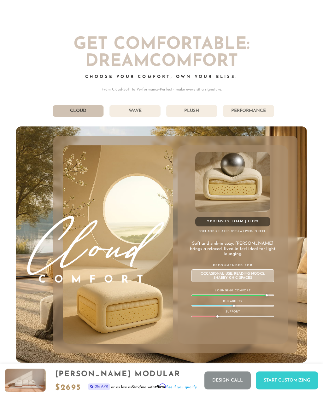
click at [203, 117] on li "Plush" at bounding box center [191, 111] width 51 height 12
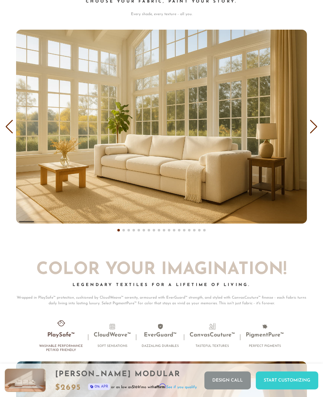
scroll to position [3197, 0]
click at [313, 130] on div "Next slide" at bounding box center [313, 127] width 9 height 14
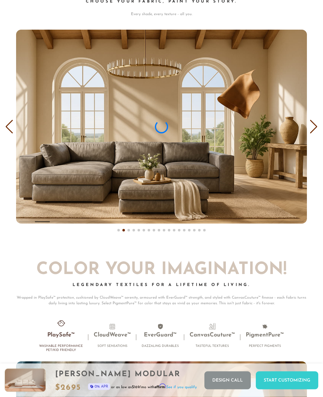
scroll to position [3197, 0]
click at [315, 129] on div "Next slide" at bounding box center [313, 127] width 9 height 14
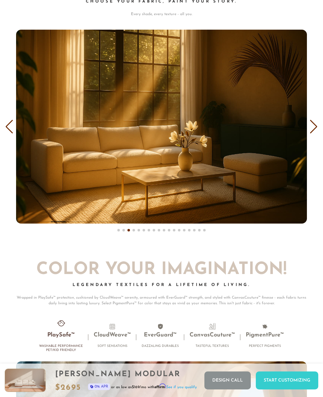
click at [311, 131] on div "Next slide" at bounding box center [313, 127] width 9 height 14
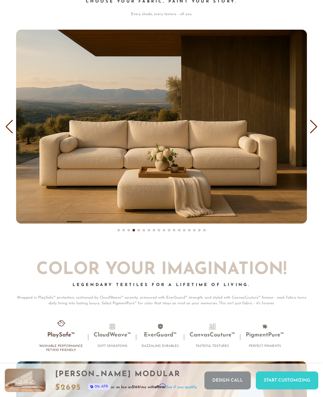
click at [311, 132] on div "Next slide" at bounding box center [313, 127] width 9 height 14
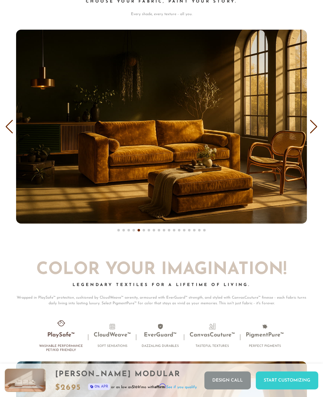
click at [314, 131] on div "Next slide" at bounding box center [313, 127] width 9 height 14
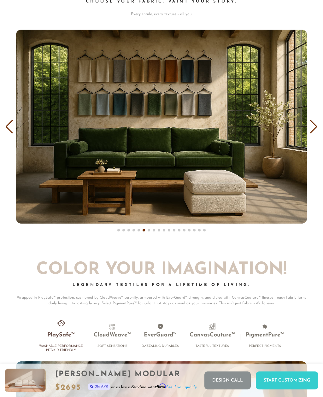
click at [313, 131] on div "Next slide" at bounding box center [313, 127] width 9 height 14
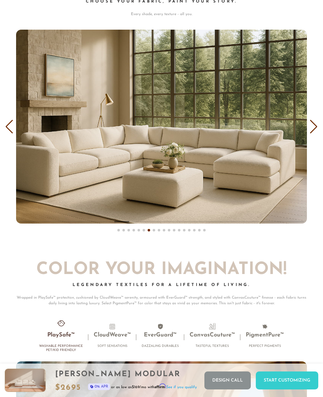
click at [314, 131] on div "Next slide" at bounding box center [313, 127] width 9 height 14
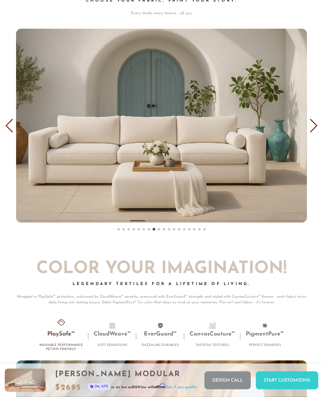
scroll to position [3198, 0]
click at [313, 129] on div "Next slide" at bounding box center [313, 126] width 9 height 14
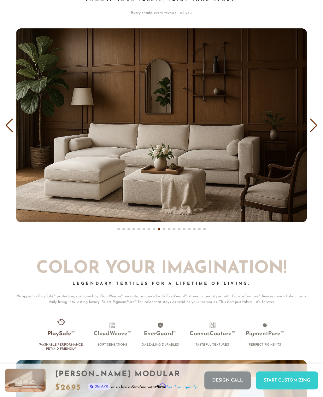
click at [312, 128] on div "Next slide" at bounding box center [313, 126] width 9 height 14
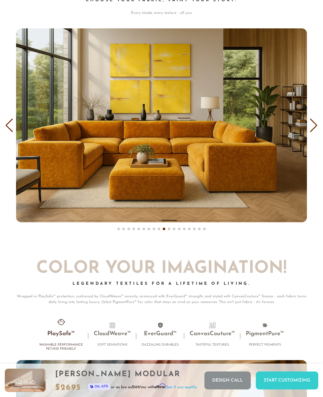
click at [312, 130] on div "Next slide" at bounding box center [313, 126] width 9 height 14
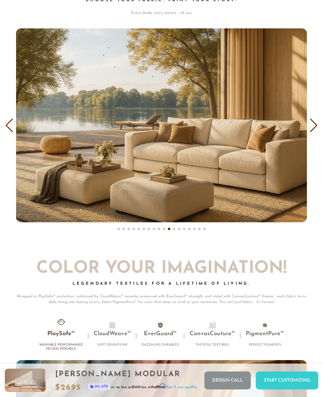
scroll to position [3200, 0]
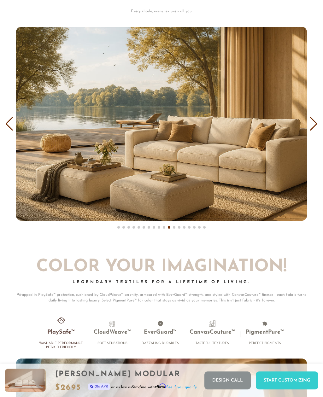
click at [313, 129] on div "Next slide" at bounding box center [313, 124] width 9 height 14
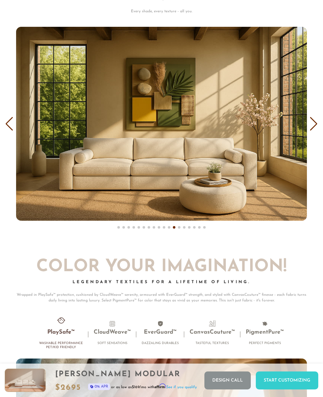
click at [315, 129] on div "Next slide" at bounding box center [313, 124] width 9 height 14
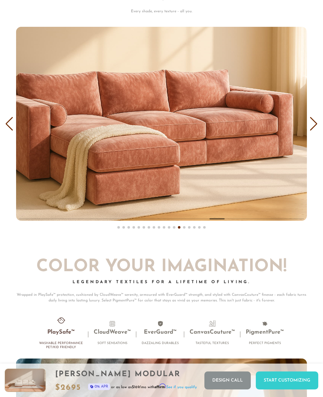
click at [314, 129] on div "Next slide" at bounding box center [313, 124] width 9 height 14
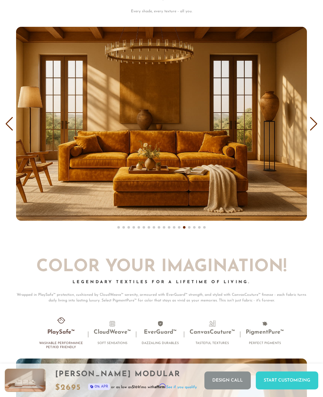
scroll to position [3202, 0]
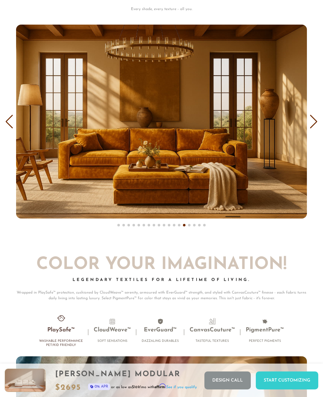
click at [314, 127] on div "Next slide" at bounding box center [313, 122] width 9 height 14
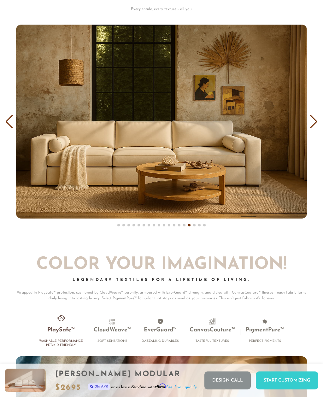
click at [315, 126] on div "Next slide" at bounding box center [313, 122] width 9 height 14
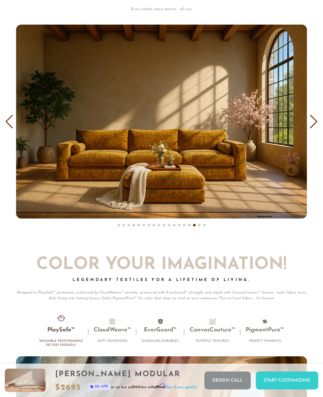
click at [314, 125] on div "Next slide" at bounding box center [313, 122] width 9 height 14
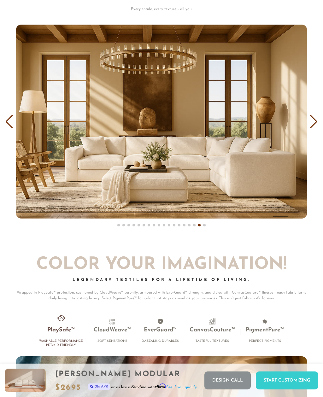
click at [313, 127] on div "Next slide" at bounding box center [313, 122] width 9 height 14
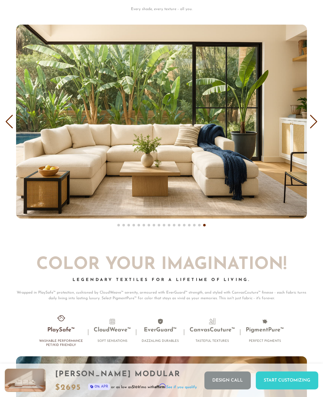
click at [317, 125] on div "Next slide" at bounding box center [313, 122] width 9 height 14
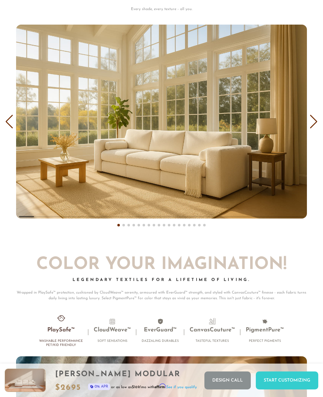
click at [312, 127] on div "Next slide" at bounding box center [313, 122] width 9 height 14
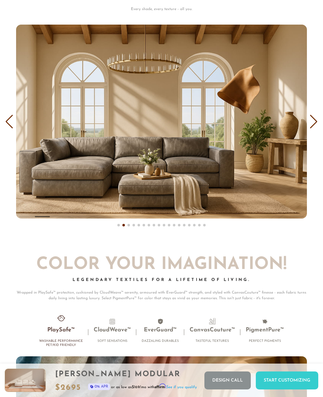
click at [311, 126] on div "Next slide" at bounding box center [313, 122] width 9 height 14
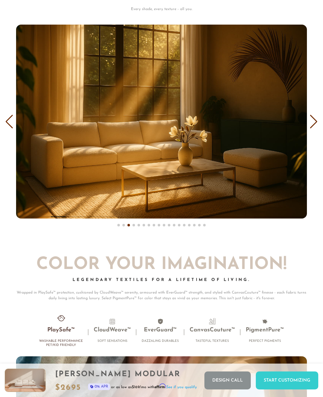
click at [310, 126] on div "Next slide" at bounding box center [313, 122] width 9 height 14
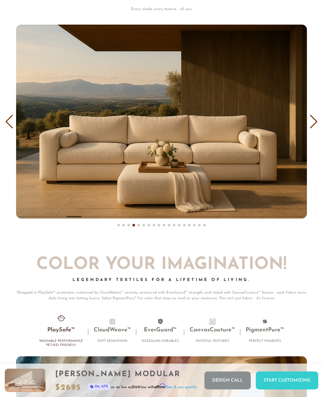
click at [311, 128] on div "Next slide" at bounding box center [313, 122] width 9 height 14
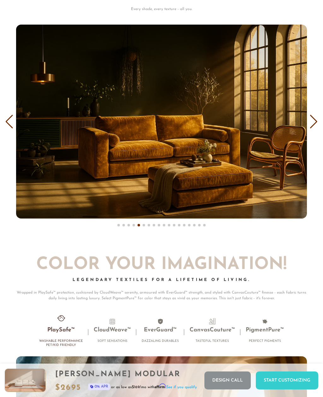
click at [311, 127] on div "Next slide" at bounding box center [313, 122] width 9 height 14
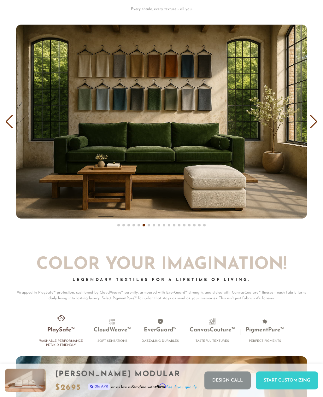
click at [311, 126] on div "Next slide" at bounding box center [313, 122] width 9 height 14
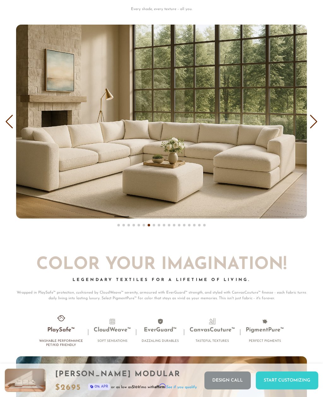
click at [306, 126] on img "7 / 18" at bounding box center [161, 122] width 291 height 194
click at [314, 124] on div "Next slide" at bounding box center [313, 122] width 9 height 14
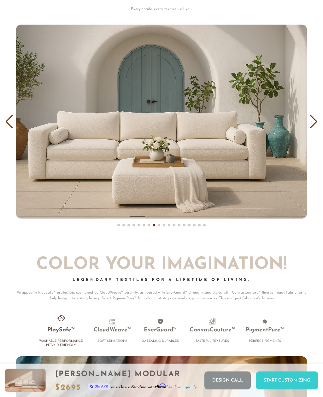
click at [313, 125] on div "Next slide" at bounding box center [313, 122] width 9 height 14
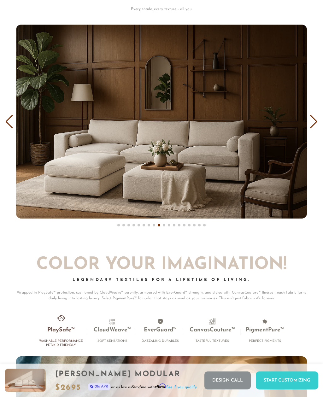
click at [314, 126] on div "Next slide" at bounding box center [313, 122] width 9 height 14
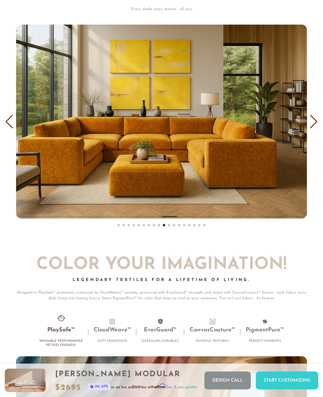
click at [312, 127] on div "Next slide" at bounding box center [313, 122] width 9 height 14
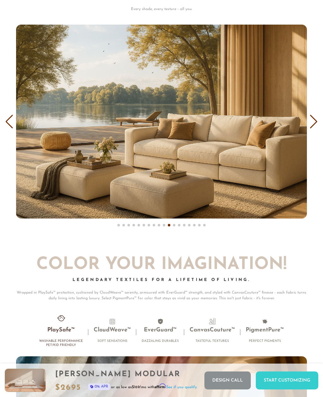
click at [317, 123] on div "Next slide" at bounding box center [313, 122] width 9 height 14
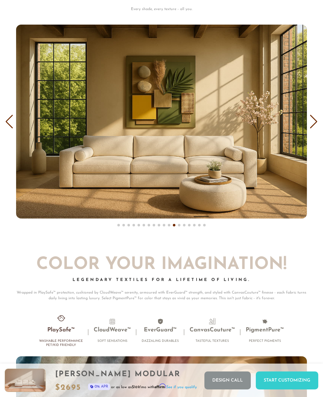
click at [315, 126] on div "Next slide" at bounding box center [313, 122] width 9 height 14
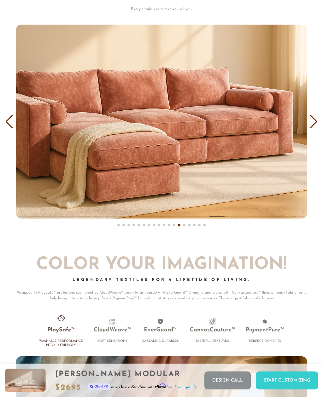
click at [313, 127] on div "Next slide" at bounding box center [313, 122] width 9 height 14
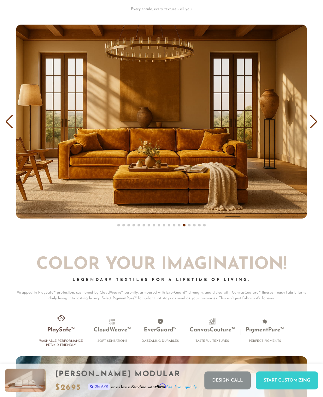
click at [312, 125] on div "Next slide" at bounding box center [313, 122] width 9 height 14
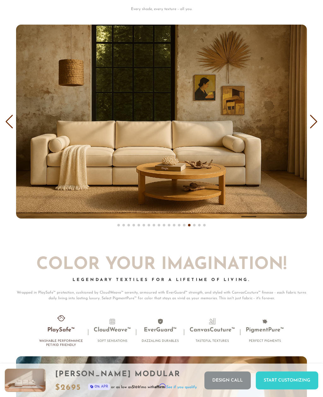
click at [311, 126] on div "Next slide" at bounding box center [313, 122] width 9 height 14
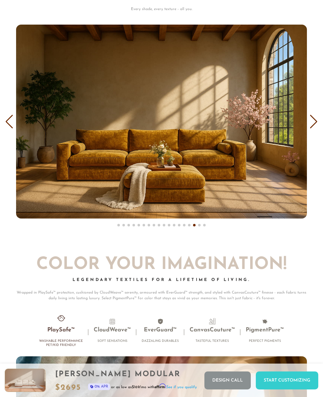
click at [310, 125] on div "Next slide" at bounding box center [313, 122] width 9 height 14
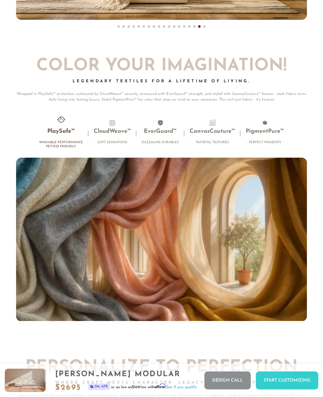
scroll to position [3405, 0]
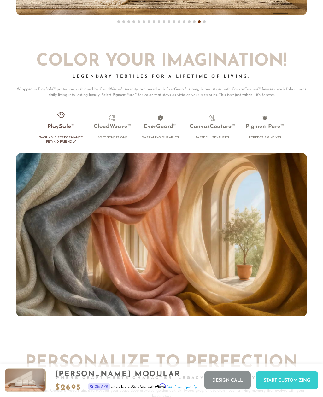
click at [109, 139] on h4 "Soft Sensations" at bounding box center [112, 138] width 37 height 4
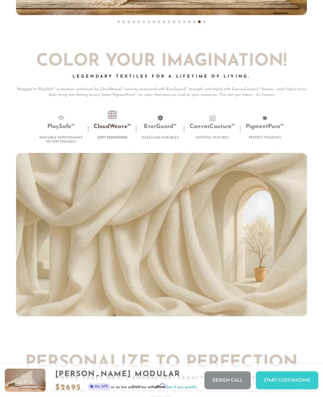
scroll to position [3406, 0]
click at [166, 129] on h3 "EverGuard™" at bounding box center [160, 126] width 37 height 7
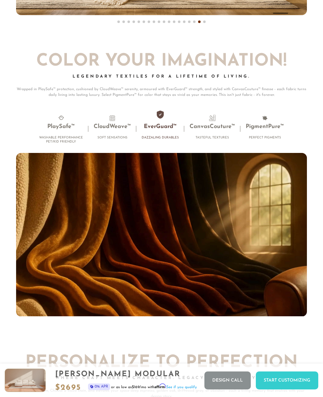
click at [211, 133] on li "CanvasCouture™ Tasteful Textures" at bounding box center [212, 129] width 56 height 28
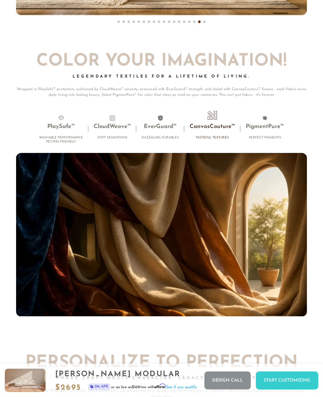
click at [268, 133] on li "PigmentPure™ Perfect Pigments" at bounding box center [264, 129] width 49 height 28
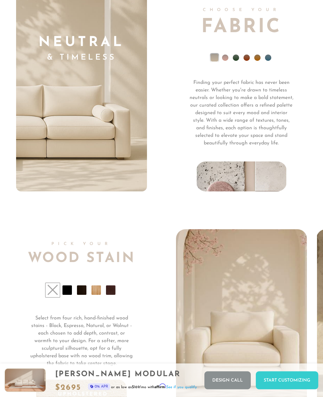
click at [228, 60] on li at bounding box center [225, 58] width 6 height 6
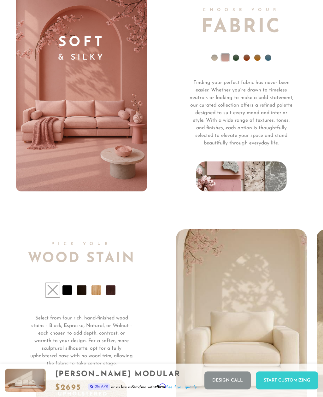
click at [236, 60] on li at bounding box center [236, 58] width 6 height 6
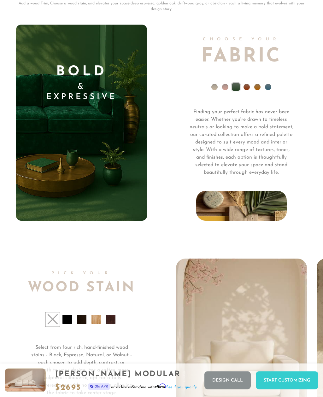
click at [248, 85] on li at bounding box center [246, 87] width 6 height 6
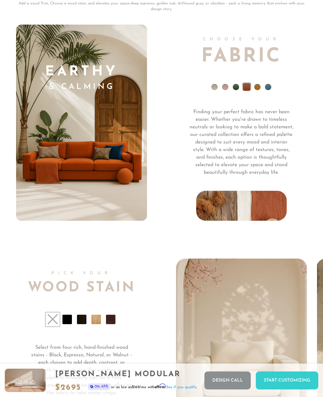
click at [257, 89] on li at bounding box center [257, 87] width 6 height 6
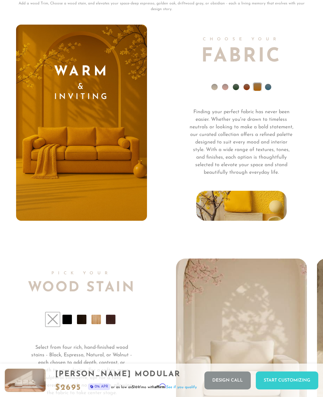
click at [268, 89] on li at bounding box center [268, 87] width 6 height 6
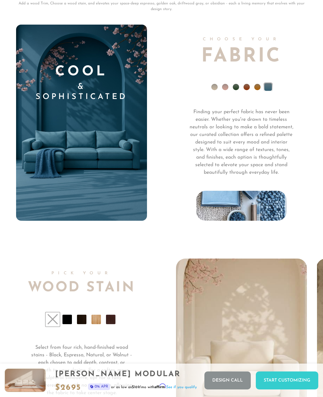
click at [234, 87] on li at bounding box center [236, 87] width 6 height 6
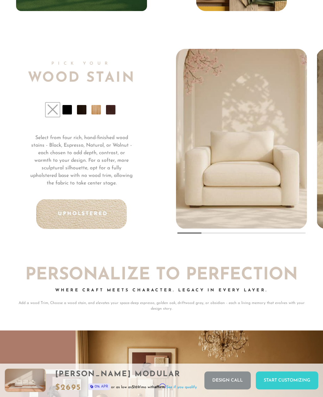
scroll to position [4002, 0]
click at [50, 111] on li at bounding box center [52, 110] width 14 height 14
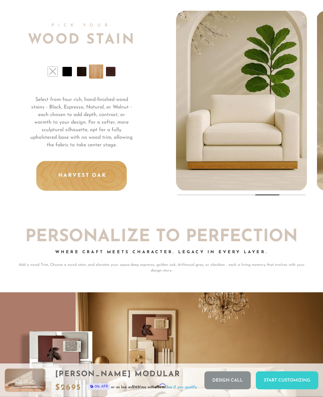
scroll to position [4040, 0]
click at [80, 73] on li at bounding box center [81, 71] width 9 height 9
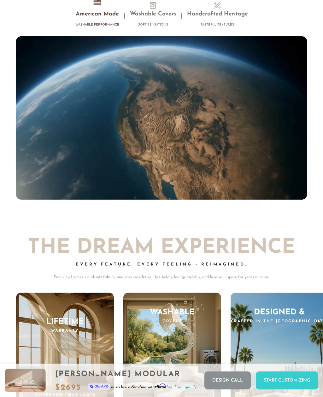
scroll to position [4787, 0]
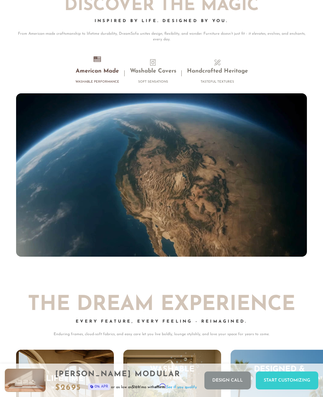
click at [159, 69] on h3 "Washable Covers" at bounding box center [153, 71] width 46 height 7
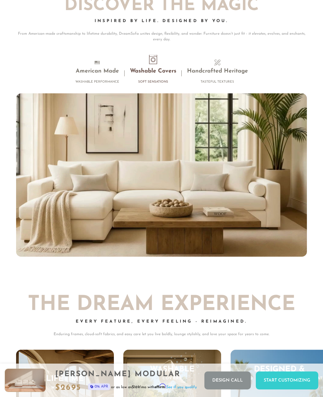
click at [229, 79] on li "Handcrafted Heritage Tasteful Textures" at bounding box center [218, 73] width 72 height 28
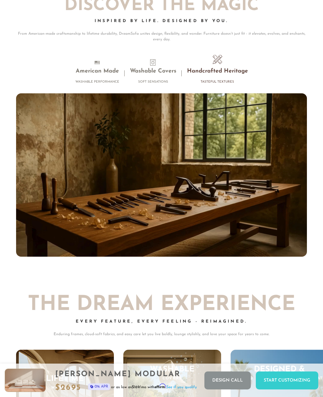
click at [163, 76] on li "Washable Covers Soft Sensations" at bounding box center [153, 73] width 57 height 28
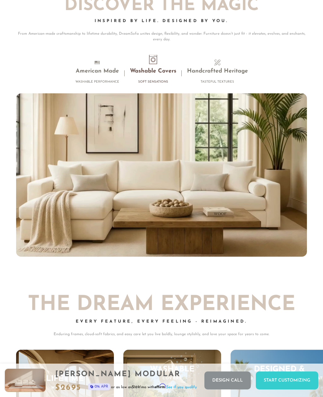
click at [116, 79] on li "American Made Washable Performance" at bounding box center [97, 73] width 55 height 28
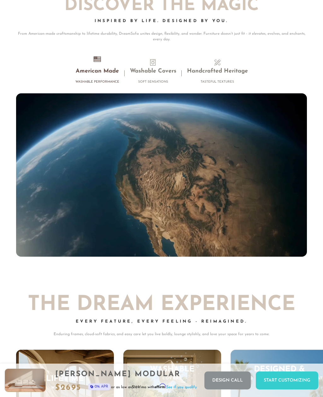
click at [164, 74] on h3 "Washable Covers" at bounding box center [153, 71] width 46 height 7
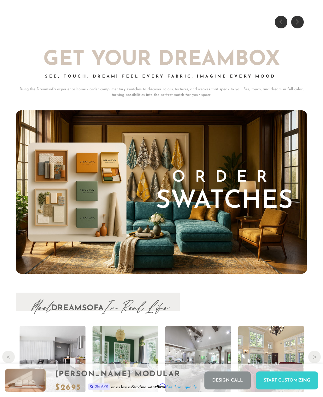
scroll to position [5261, 0]
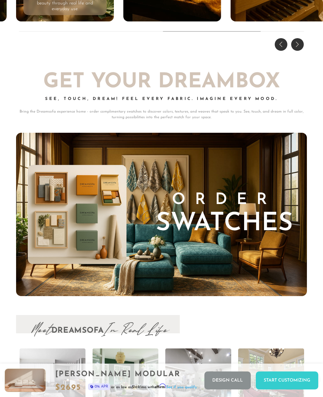
click at [297, 45] on div "Next slide" at bounding box center [297, 44] width 13 height 13
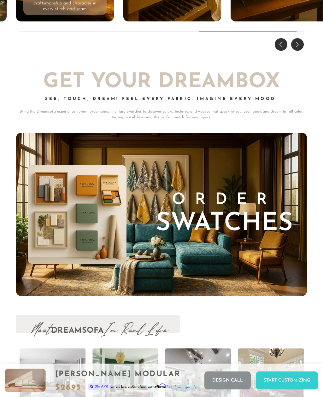
click at [299, 45] on div "Next slide" at bounding box center [297, 44] width 13 height 13
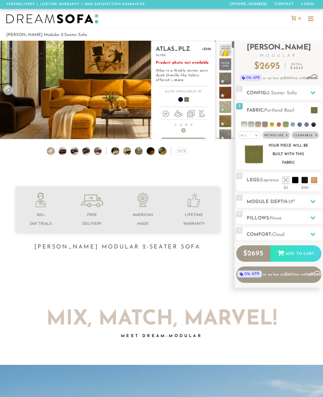
scroll to position [0, 0]
click at [227, 79] on span at bounding box center [225, 78] width 13 height 13
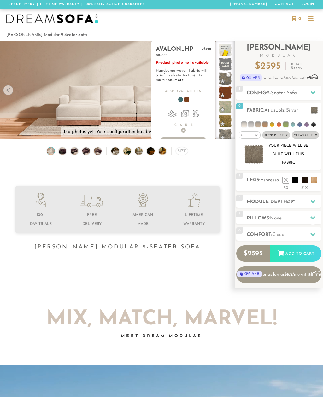
click at [227, 93] on span at bounding box center [225, 92] width 13 height 13
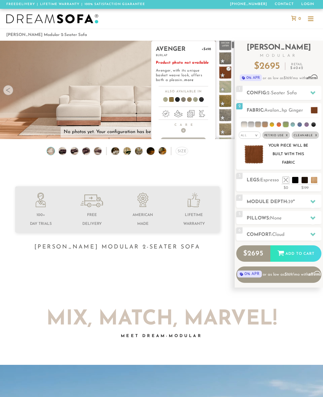
scroll to position [21, 0]
click at [228, 87] on span at bounding box center [225, 86] width 13 height 13
click at [228, 102] on span at bounding box center [225, 100] width 13 height 13
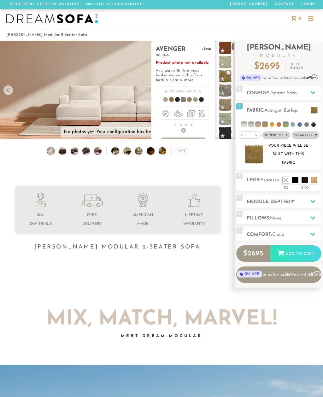
scroll to position [45, 0]
click at [228, 94] on span at bounding box center [225, 90] width 13 height 13
click at [228, 104] on span at bounding box center [225, 104] width 13 height 13
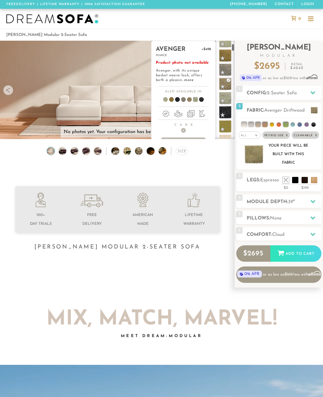
scroll to position [65, 0]
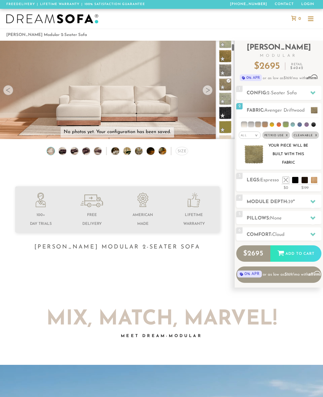
click at [254, 152] on img at bounding box center [253, 154] width 19 height 18
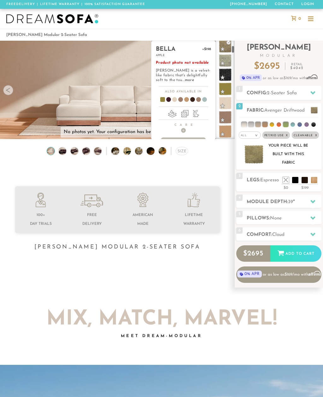
scroll to position [102, 0]
click at [229, 91] on span at bounding box center [225, 90] width 13 height 13
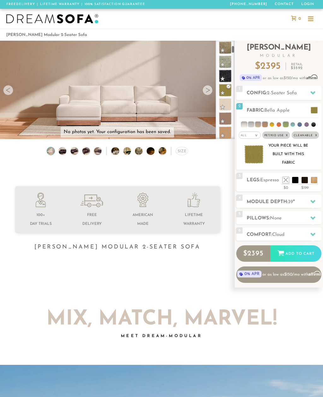
click at [250, 151] on img at bounding box center [253, 154] width 19 height 18
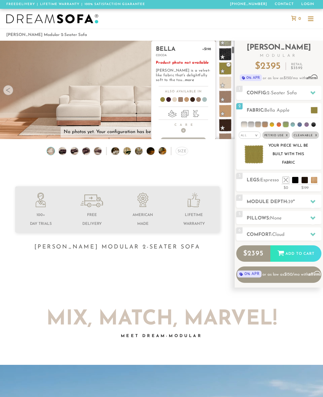
scroll to position [134, 0]
click at [230, 88] on span at bounding box center [225, 86] width 13 height 13
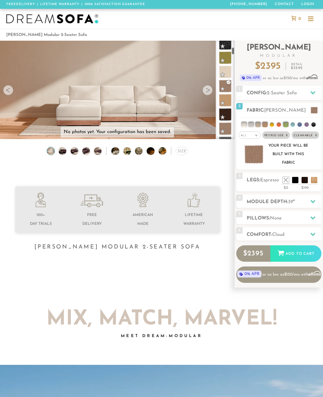
click at [254, 155] on img at bounding box center [253, 154] width 19 height 18
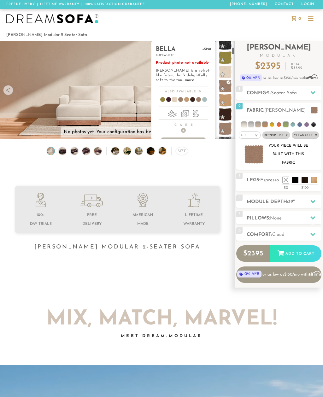
click at [228, 74] on span at bounding box center [225, 72] width 13 height 13
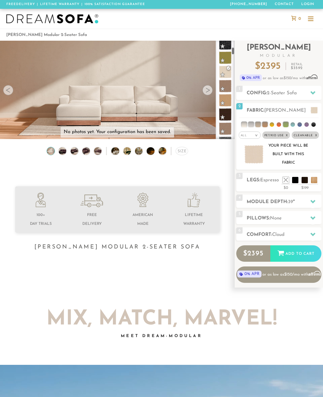
click at [253, 154] on img at bounding box center [253, 154] width 19 height 18
click at [154, 131] on p "No photos yet. Your configuration has been saved." at bounding box center [117, 132] width 107 height 6
click at [322, 130] on div at bounding box center [161, 198] width 323 height 397
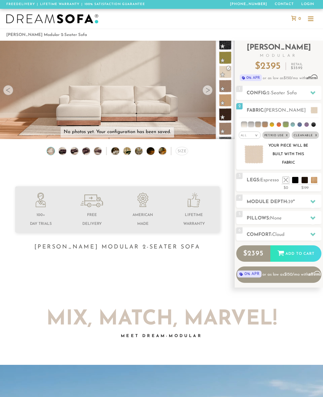
click at [185, 91] on video at bounding box center [117, 80] width 235 height 117
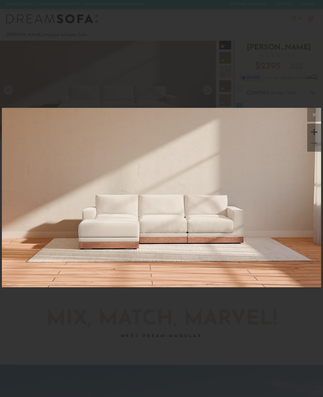
click at [315, 131] on div at bounding box center [313, 131] width 9 height 9
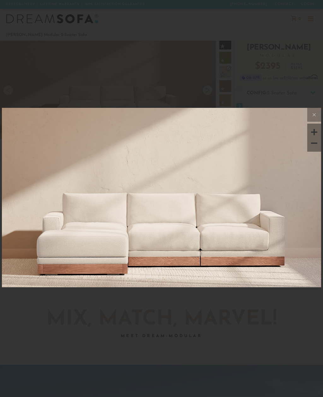
click at [315, 131] on div at bounding box center [313, 131] width 9 height 9
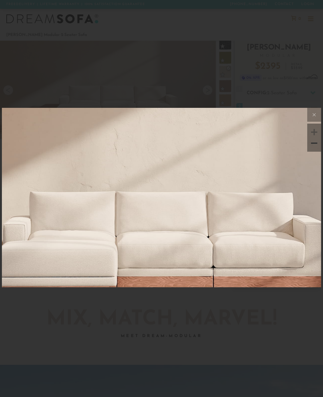
click at [309, 133] on div at bounding box center [313, 131] width 9 height 9
click at [315, 144] on div at bounding box center [313, 142] width 9 height 9
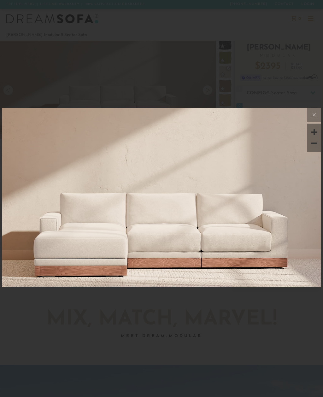
click at [312, 144] on div at bounding box center [313, 142] width 9 height 9
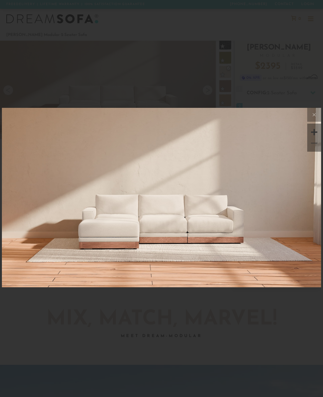
click at [312, 146] on div at bounding box center [313, 142] width 9 height 9
click at [212, 195] on img at bounding box center [161, 161] width 319 height 106
click at [204, 73] on div at bounding box center [161, 198] width 323 height 397
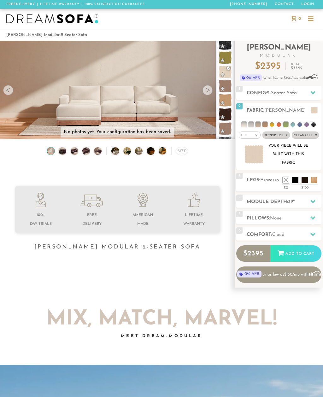
click at [209, 94] on div at bounding box center [207, 90] width 10 height 10
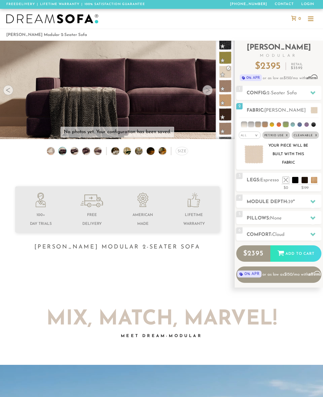
click at [213, 88] on video at bounding box center [117, 80] width 235 height 117
click at [187, 76] on div at bounding box center [161, 198] width 323 height 397
click at [72, 156] on div "Size" at bounding box center [117, 152] width 235 height 11
click at [88, 153] on img at bounding box center [85, 151] width 9 height 8
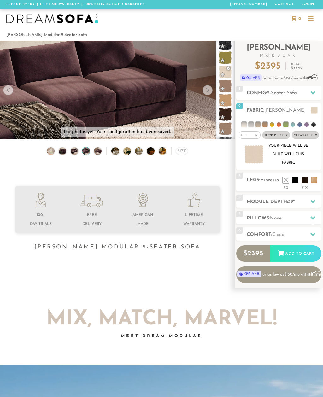
click at [101, 148] on img at bounding box center [97, 151] width 9 height 8
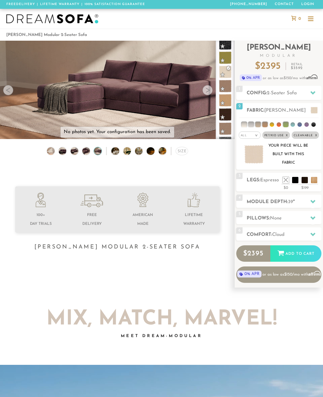
click at [117, 153] on img at bounding box center [118, 151] width 14 height 8
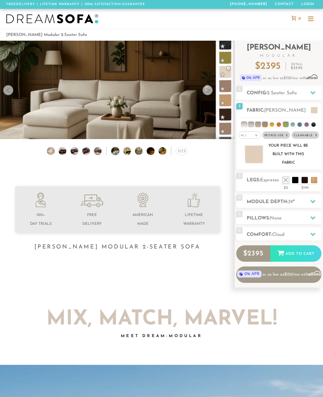
click at [130, 151] on img at bounding box center [130, 151] width 14 height 8
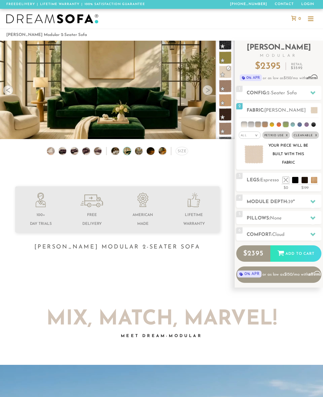
click at [130, 151] on img at bounding box center [130, 151] width 14 height 8
click at [147, 149] on img at bounding box center [154, 151] width 14 height 8
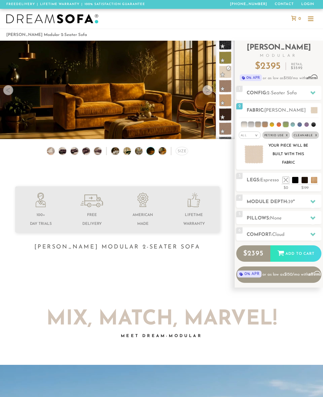
click at [153, 151] on img at bounding box center [154, 151] width 14 height 8
click at [166, 151] on img at bounding box center [166, 151] width 14 height 8
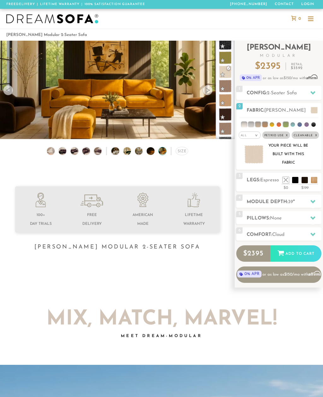
click at [181, 148] on div "Size" at bounding box center [182, 151] width 12 height 8
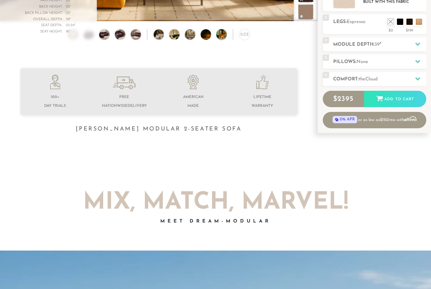
scroll to position [166, 0]
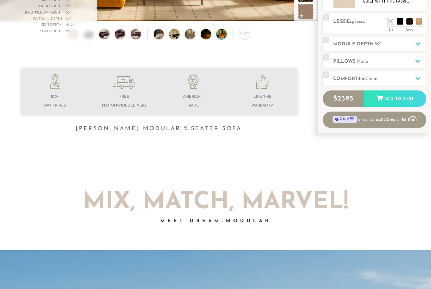
click at [322, 21] on li at bounding box center [390, 21] width 6 height 6
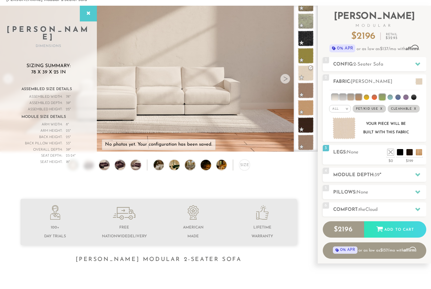
scroll to position [35, 0]
click at [286, 81] on div at bounding box center [285, 79] width 10 height 10
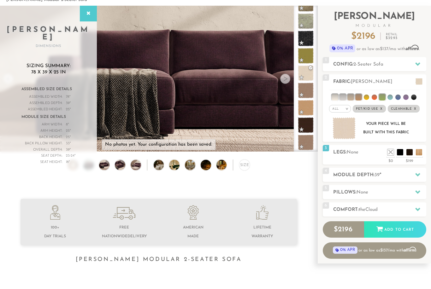
click at [287, 81] on div at bounding box center [285, 79] width 10 height 10
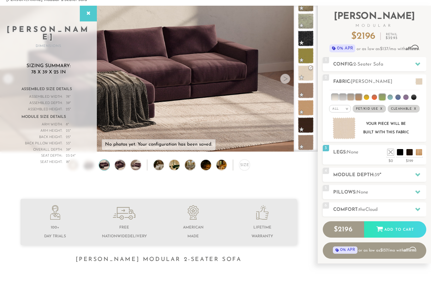
click at [289, 78] on div at bounding box center [285, 79] width 10 height 10
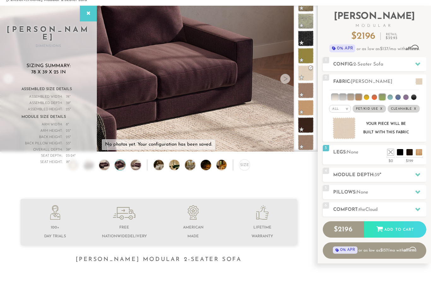
click at [287, 79] on div at bounding box center [285, 79] width 10 height 10
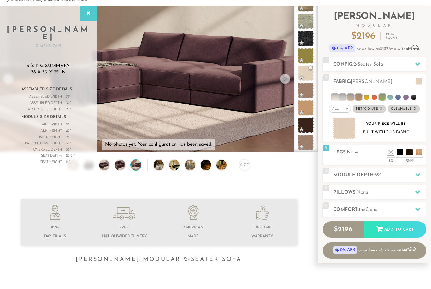
click at [287, 79] on div at bounding box center [285, 79] width 10 height 10
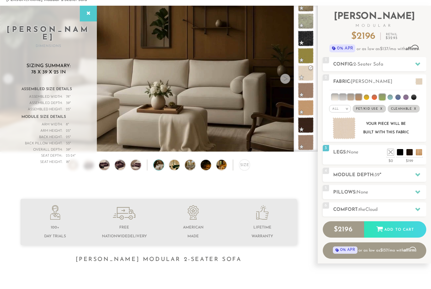
click at [284, 80] on div at bounding box center [285, 79] width 10 height 10
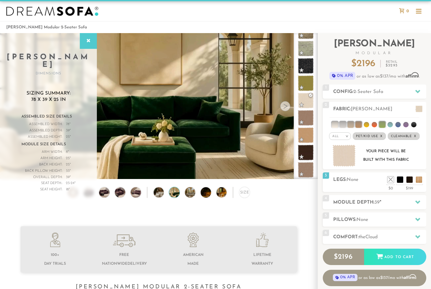
click at [287, 110] on div at bounding box center [285, 107] width 10 height 10
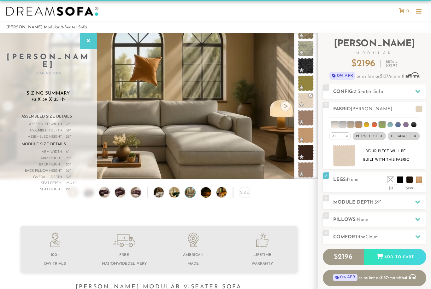
click at [287, 109] on div at bounding box center [285, 106] width 10 height 10
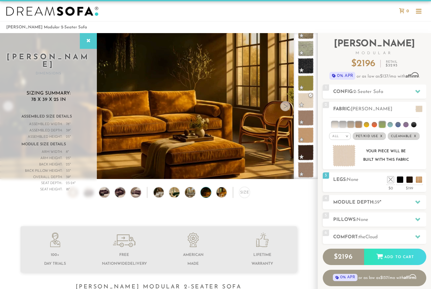
click at [284, 109] on div at bounding box center [285, 106] width 10 height 10
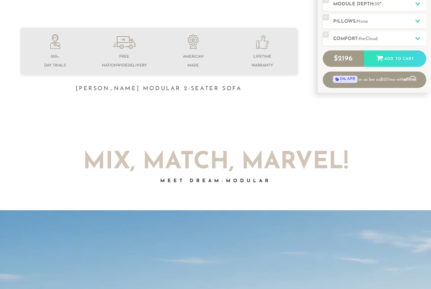
scroll to position [207, 0]
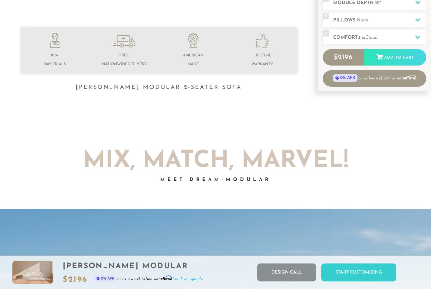
click at [322, 38] on h2 "Comfort: the Cloud" at bounding box center [379, 37] width 93 height 7
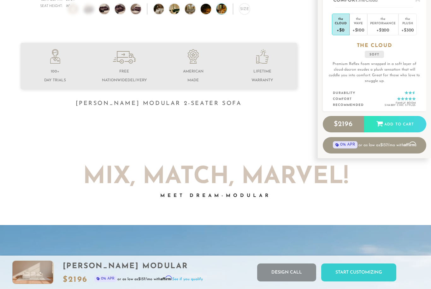
scroll to position [191, 0]
click at [322, 25] on div "Plush" at bounding box center [407, 23] width 13 height 4
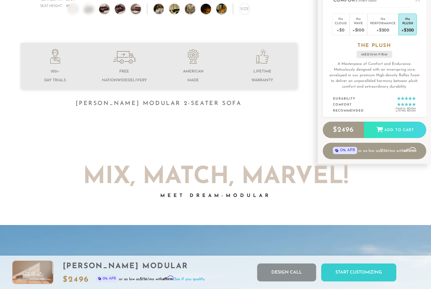
click at [322, 23] on div "Plush" at bounding box center [407, 23] width 13 height 4
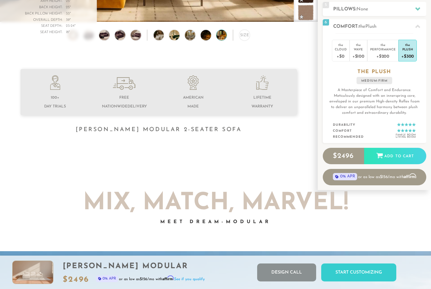
scroll to position [150, 0]
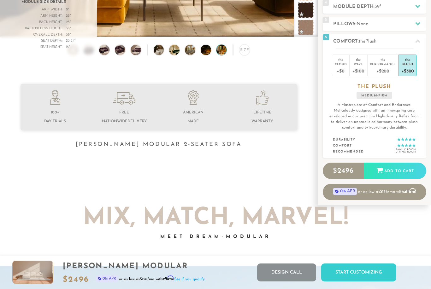
click at [322, 23] on div at bounding box center [417, 23] width 13 height 13
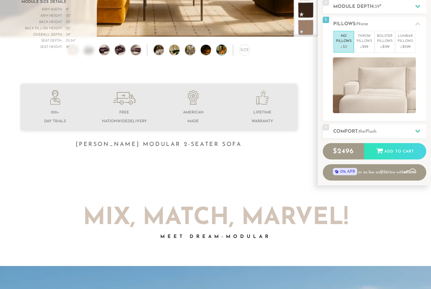
click at [322, 22] on div at bounding box center [417, 23] width 13 height 13
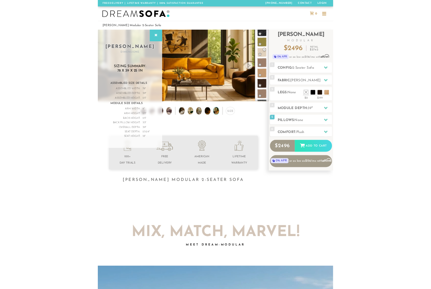
scroll to position [6901, 431]
